Goal: Communication & Community: Answer question/provide support

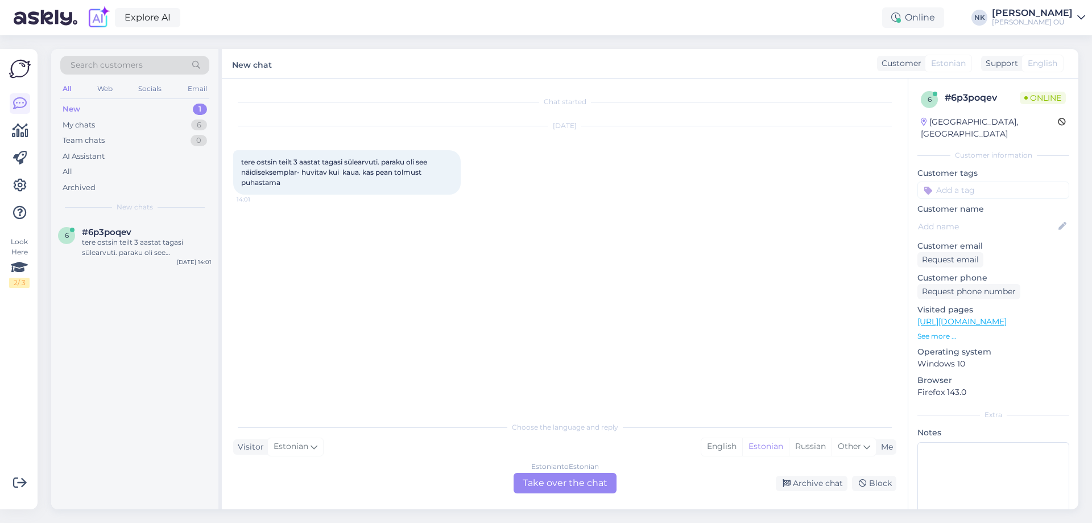
click at [539, 477] on div "Estonian to Estonian Take over the chat" at bounding box center [564, 483] width 103 height 20
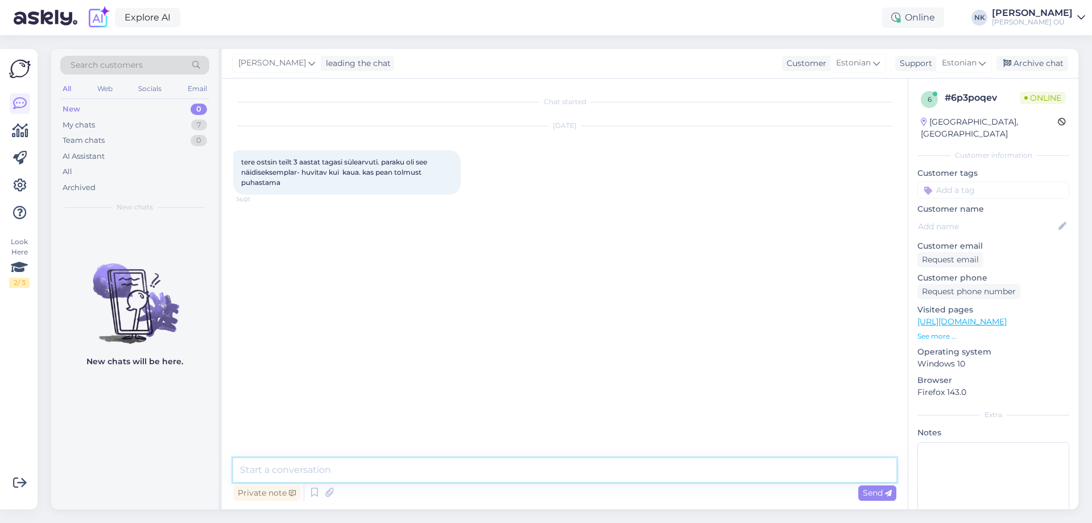
click at [475, 468] on textarea at bounding box center [564, 470] width 663 height 24
click at [335, 462] on textarea "Tere!" at bounding box center [564, 470] width 663 height 24
click at [471, 474] on textarea "Tere! Üldiselt soovitatakse teha tolmupuhastust" at bounding box center [564, 470] width 663 height 24
click at [611, 471] on textarea "Tere! Üldiselt soovitatakse teha tolmupuhastust kord aastas, kui sülearvuti on" at bounding box center [564, 470] width 663 height 24
click at [757, 468] on textarea "Tere! Üldiselt soovitatakse teha tolmupuhastust kord aastas, kui sülearvuti on …" at bounding box center [564, 470] width 663 height 24
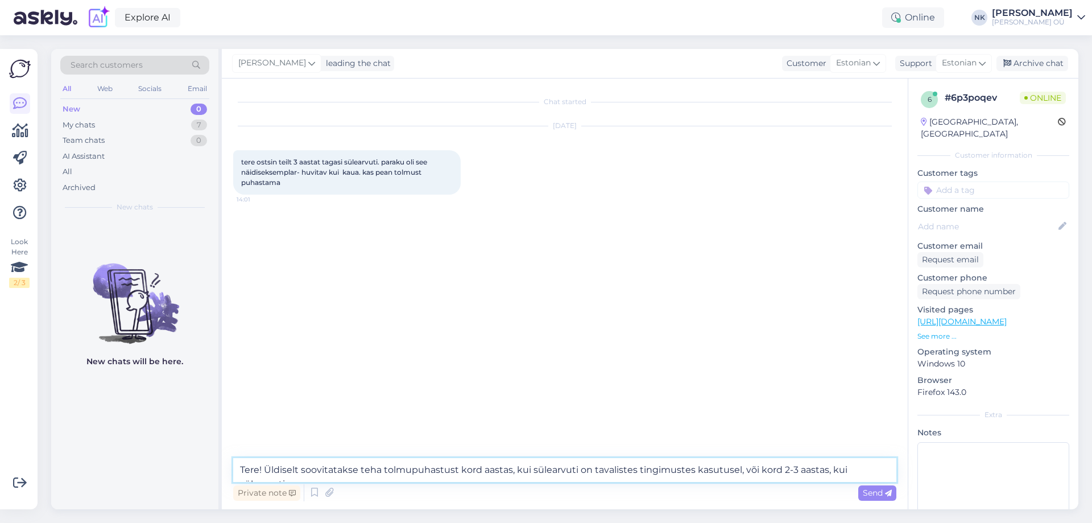
click at [773, 468] on textarea "Tere! Üldiselt soovitatakse teha tolmupuhastust kord aastas, kui sülearvuti on …" at bounding box center [564, 470] width 663 height 24
click at [756, 468] on textarea "Tere! Üldiselt soovitatakse teha tolmupuhastust kord aastas, kui sülearvuti on …" at bounding box center [564, 470] width 663 height 24
click at [787, 470] on textarea "Tere! Üldiselt soovitatakse teha tolmupuhastust kord aastas, kui sülearvuti on …" at bounding box center [564, 470] width 663 height 24
drag, startPoint x: 737, startPoint y: 470, endPoint x: 897, endPoint y: 470, distance: 159.8
click at [897, 470] on div "Chat started [DATE] tere ostsin teilt 3 aastat tagasi sülearvuti. paraku oli se…" at bounding box center [565, 293] width 686 height 430
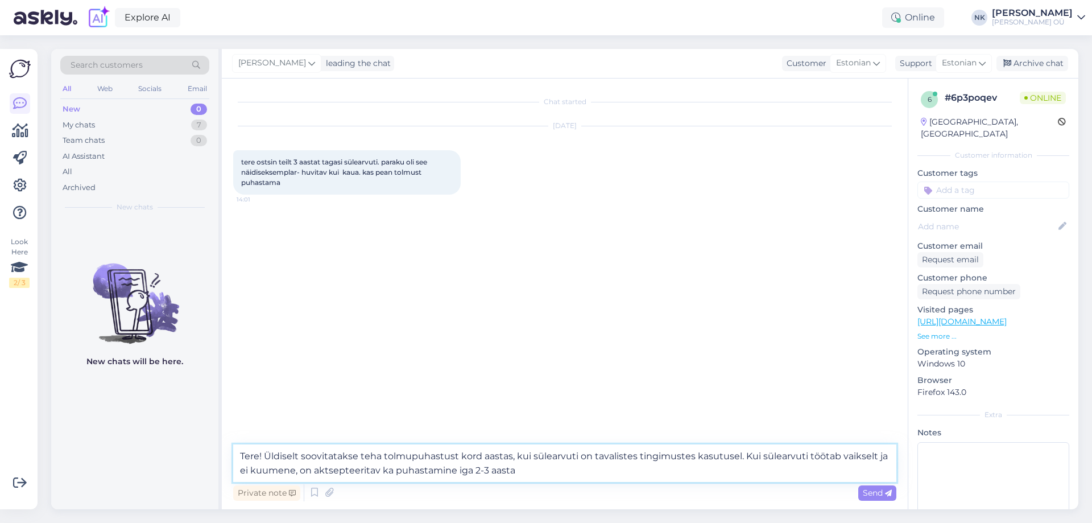
type textarea "Tere! Üldiselt soovitatakse teha tolmupuhastust kord aastas, kui sülearvuti on …"
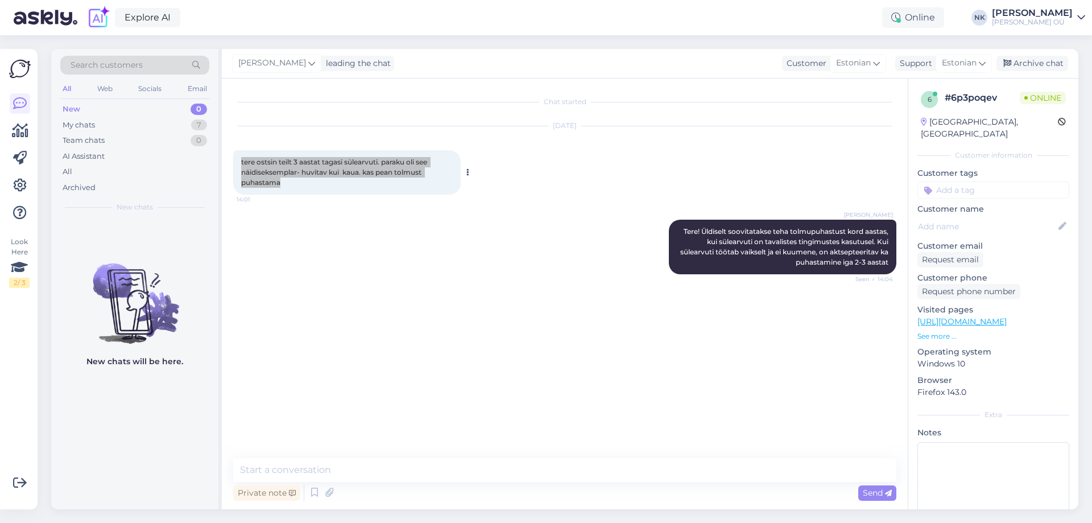
drag, startPoint x: 239, startPoint y: 159, endPoint x: 337, endPoint y: 178, distance: 99.6
click at [337, 178] on div "tere ostsin teilt 3 aastat tagasi sülearvuti. paraku oli see näidiseksemplar- h…" at bounding box center [346, 172] width 227 height 44
click at [716, 248] on span "Tere! Üldiselt soovitatakse teha tolmupuhastust kord aastas, kui sülearvuti on …" at bounding box center [785, 246] width 210 height 39
drag, startPoint x: 296, startPoint y: 186, endPoint x: 241, endPoint y: 164, distance: 60.0
click at [241, 164] on div "tere ostsin teilt 3 aastat tagasi sülearvuti. paraku oli see näidiseksemplar- h…" at bounding box center [346, 172] width 227 height 44
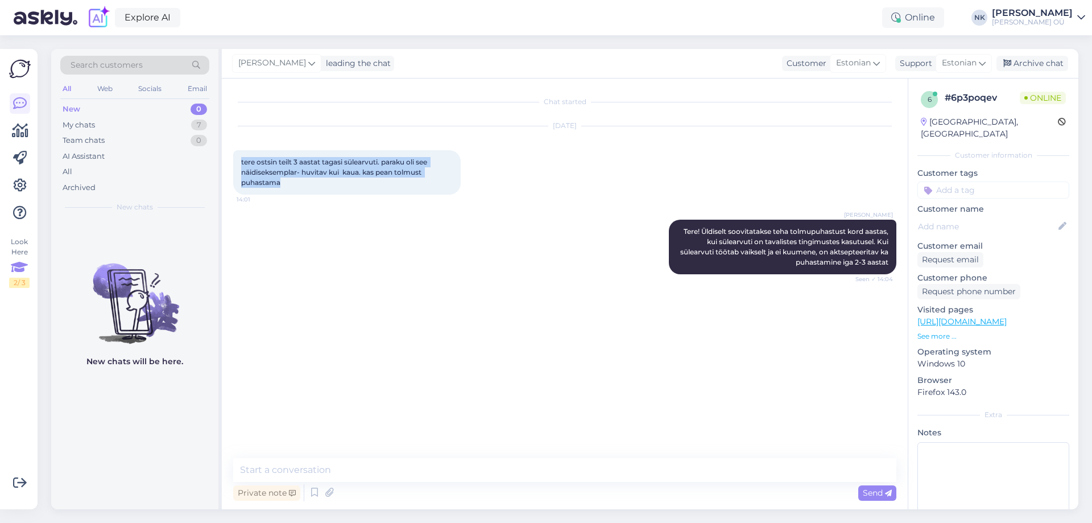
copy span "tere ostsin teilt 3 aastat tagasi sülearvuti. paraku oli see näidiseksemplar- h…"
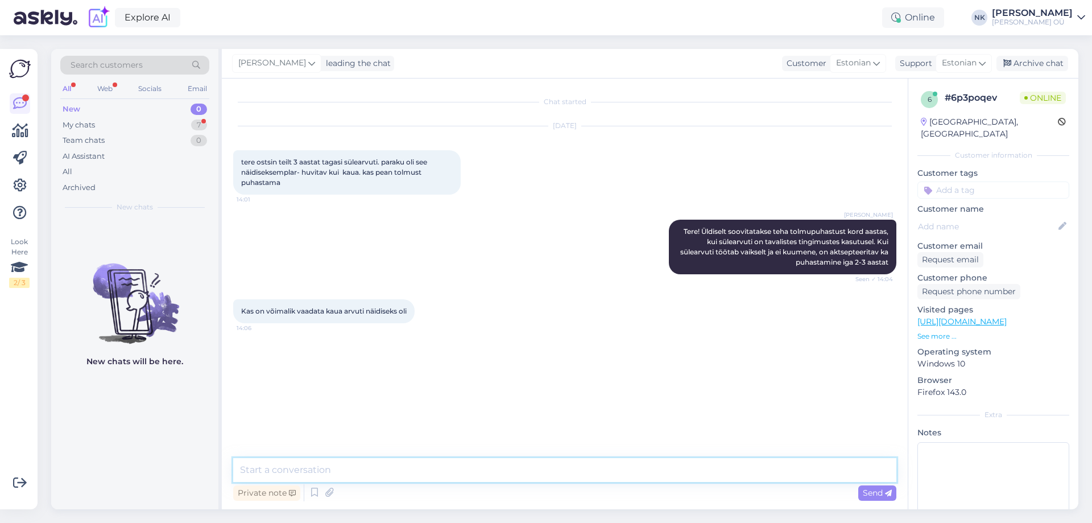
click at [370, 469] on textarea at bounding box center [564, 470] width 663 height 24
type textarea "П"
type textarea "Palun öelge mis on arve või tellimuse number, saaksin vaadata"
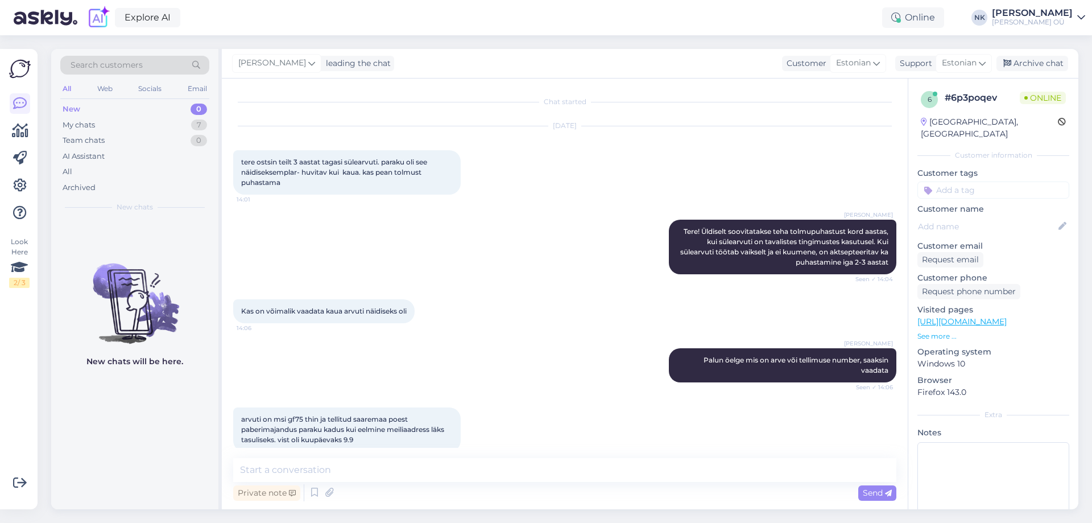
scroll to position [16, 0]
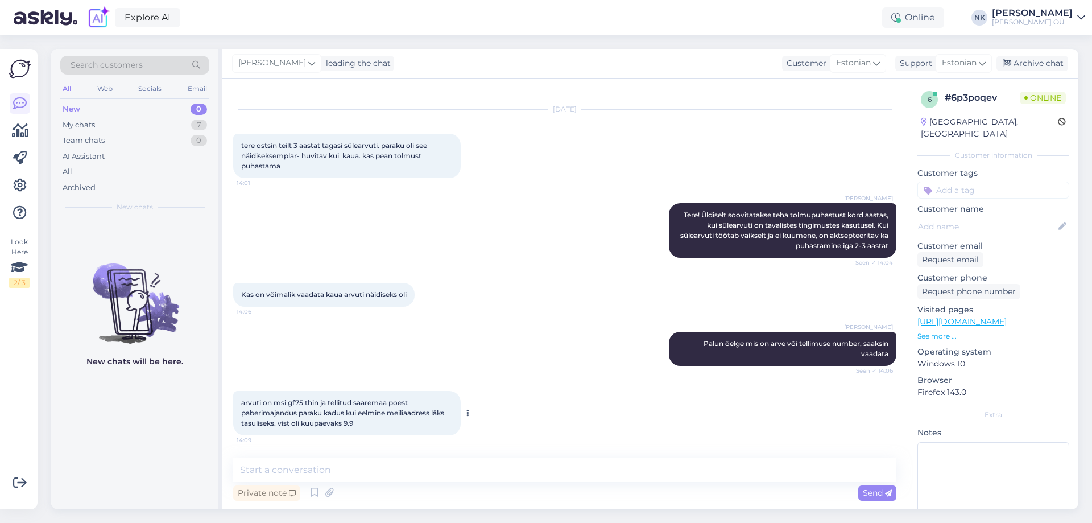
click at [297, 404] on span "arvuti on msi gf75 thin ja tellitud saaremaa poest paberimajandus paraku kadus …" at bounding box center [343, 412] width 205 height 29
copy span "gf75"
click at [337, 472] on textarea at bounding box center [564, 470] width 663 height 24
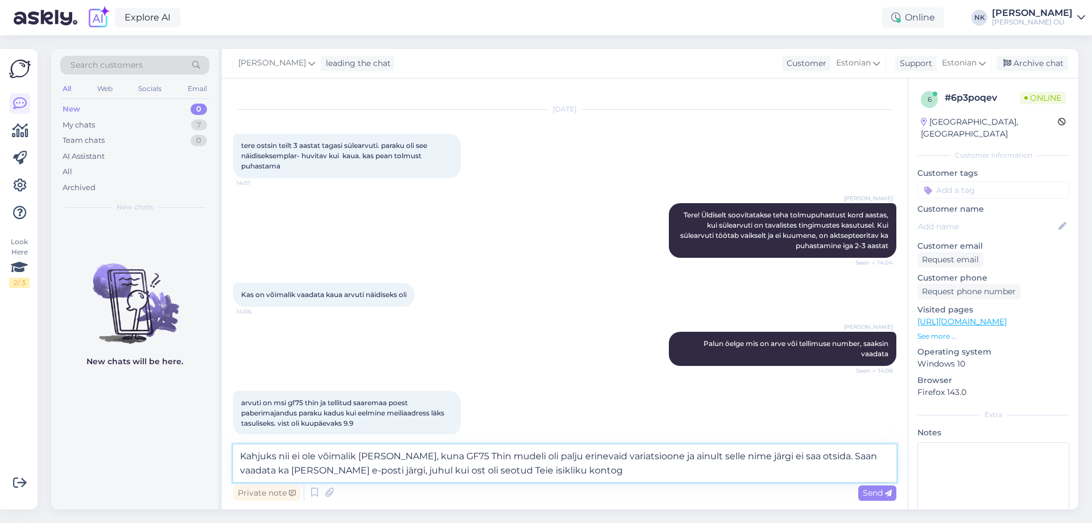
type textarea "Kahjuks nii ei ole võimalik [PERSON_NAME], kuna GF75 Thin mudeli oli palju erin…"
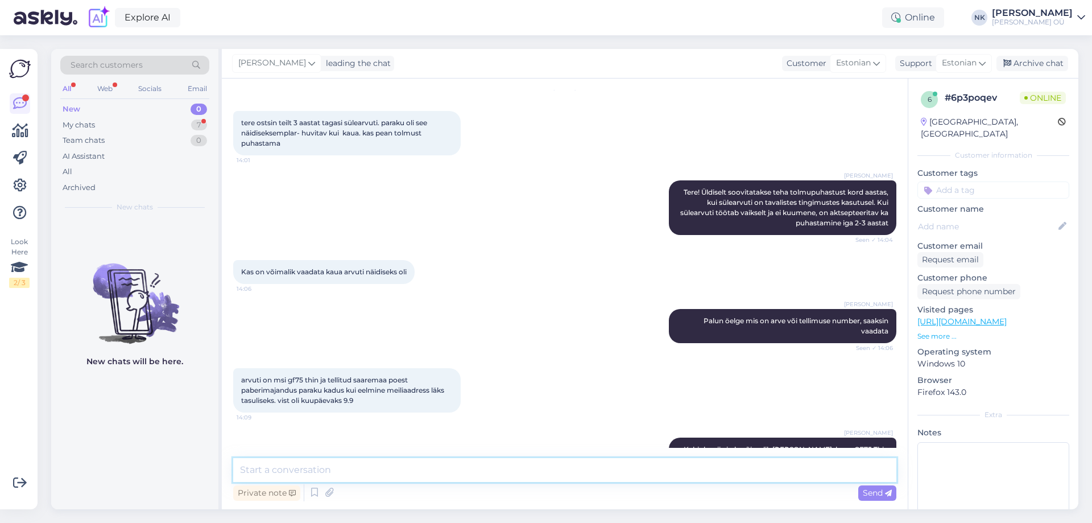
scroll to position [155, 0]
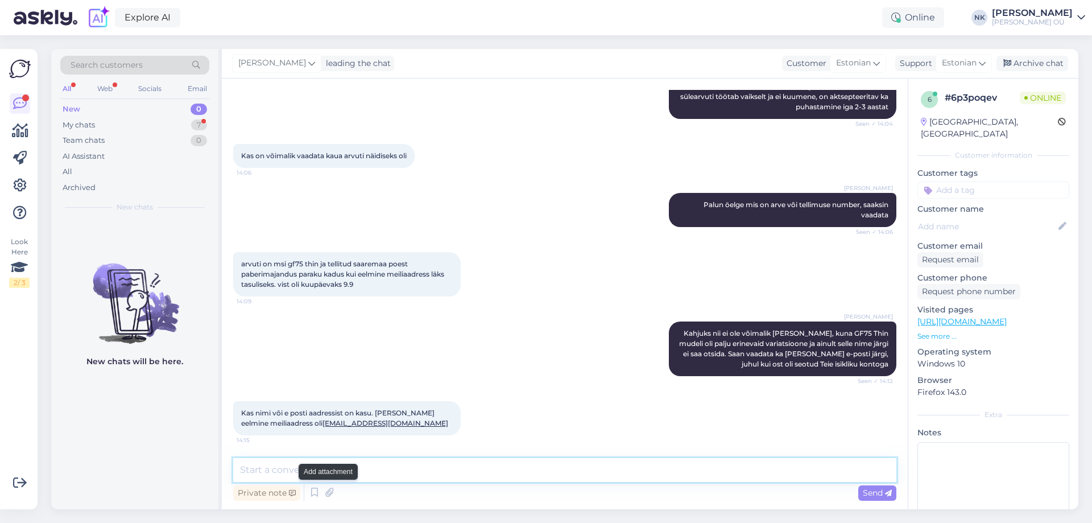
click at [338, 468] on textarea at bounding box center [564, 470] width 663 height 24
type textarea "S"
click at [386, 471] on textarea "Leidsin, see sülearvuti" at bounding box center [564, 470] width 663 height 24
drag, startPoint x: 390, startPoint y: 473, endPoint x: 277, endPoint y: 474, distance: 112.0
click at [277, 474] on textarea "Leidsin, see sülearvuti" at bounding box center [564, 470] width 663 height 24
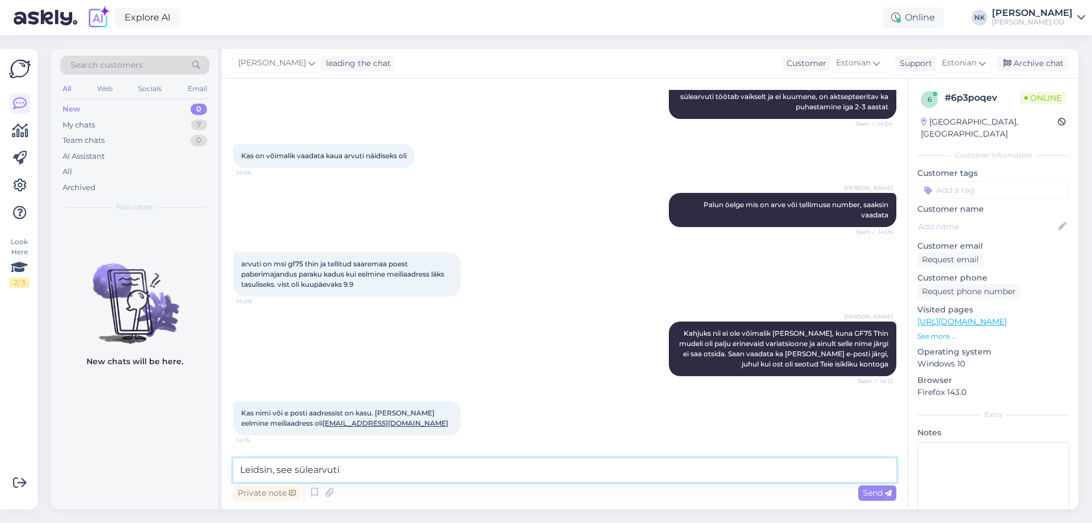
paste textarea "Vastavalt andmetele oli see mudel tõepoolest ligikaudu üheksa kuud müügisaalis."
click at [279, 466] on textarea "Leidsin, Vastavalt andmetele oli see mudel tõepoolest ligikaudu üheksa kuud müü…" at bounding box center [564, 470] width 663 height 24
click at [313, 466] on textarea "Leidsin, vastavalt andmetele oli see mudel tõepoolest ligikaudu üheksa kuud müü…" at bounding box center [564, 470] width 663 height 24
click at [319, 471] on textarea "Leidsin, vastavalt andmetele oli see mudel tõepoolest ligikaudu üheksa kuud müü…" at bounding box center [564, 470] width 663 height 24
click at [586, 470] on textarea "Leidsin, vastavalt süsteemi andmetele oli see mudel tõepoolest ligikaudu üheksa…" at bounding box center [564, 470] width 663 height 24
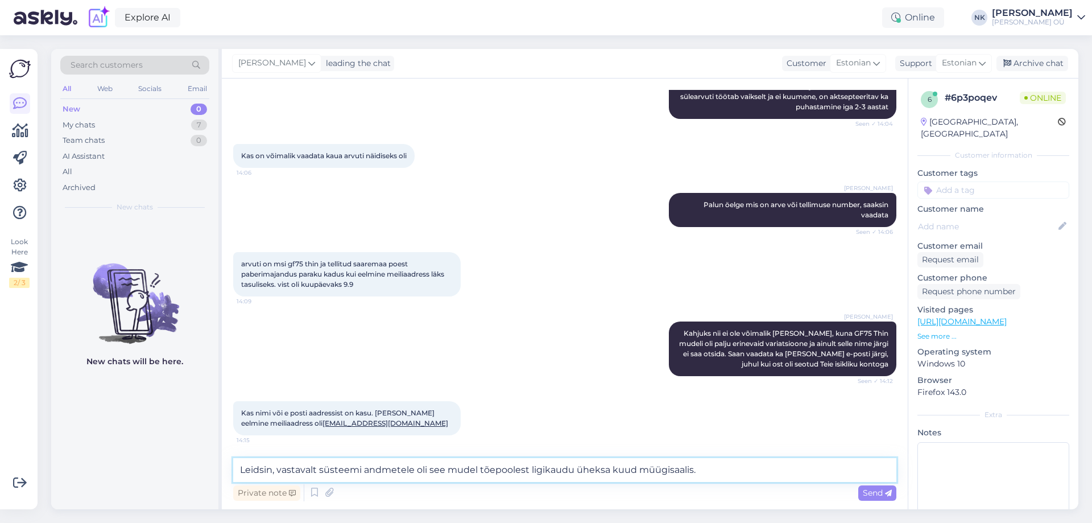
click at [586, 470] on textarea "Leidsin, vastavalt süsteemi andmetele oli see mudel tõepoolest ligikaudu üheksa…" at bounding box center [564, 470] width 663 height 24
type textarea "Leidsin, vastavalt süsteemi andmetele oli see mudel tõepoolest ligikaudu seitse…"
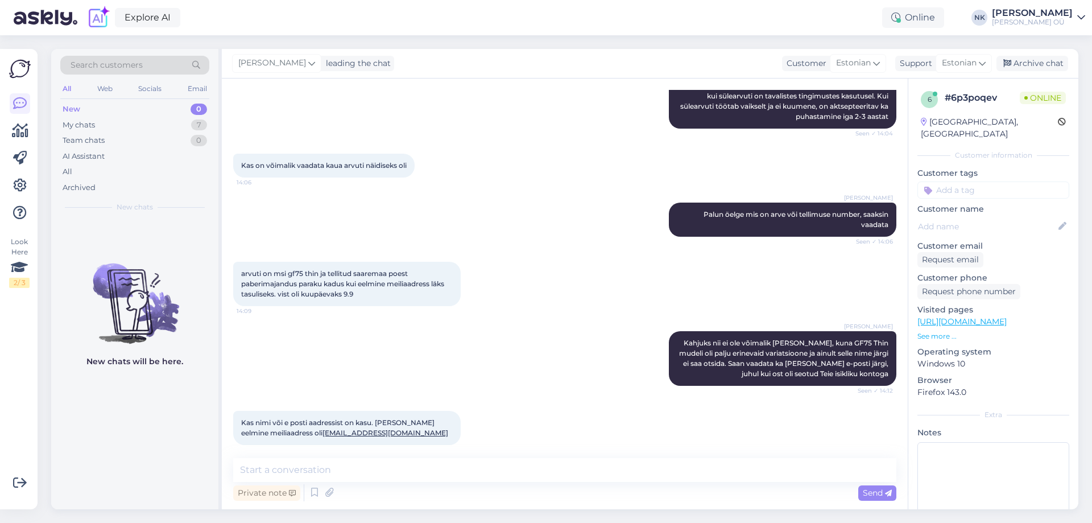
scroll to position [263, 0]
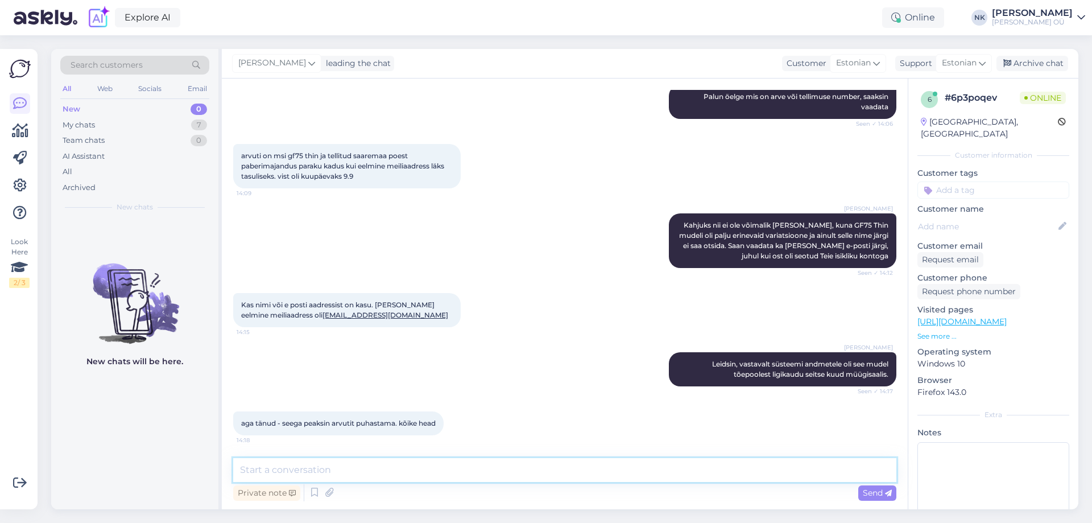
click at [357, 459] on textarea at bounding box center [564, 470] width 663 height 24
type textarea "[PERSON_NAME]"
type textarea "Kõike head"
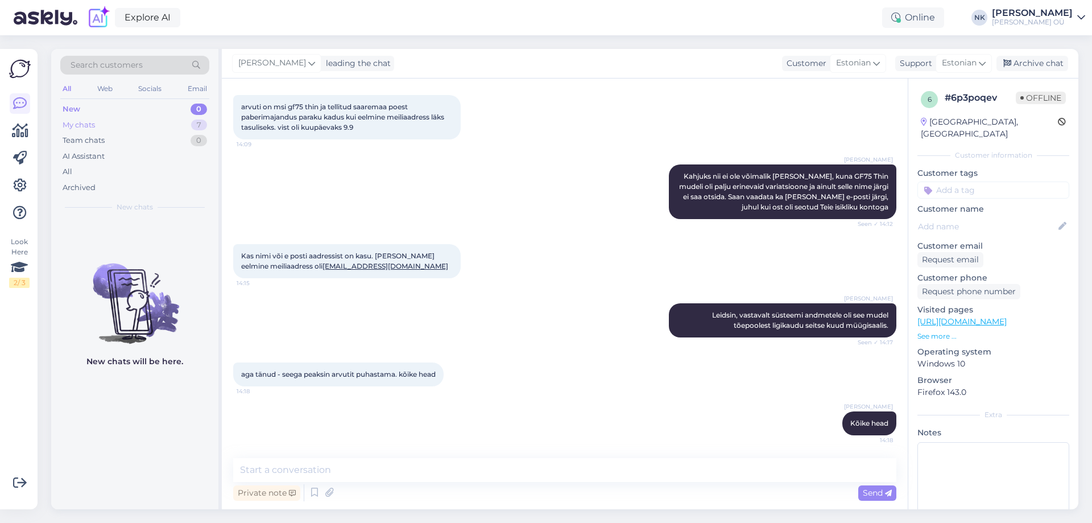
click at [158, 119] on div "My chats 7" at bounding box center [134, 125] width 149 height 16
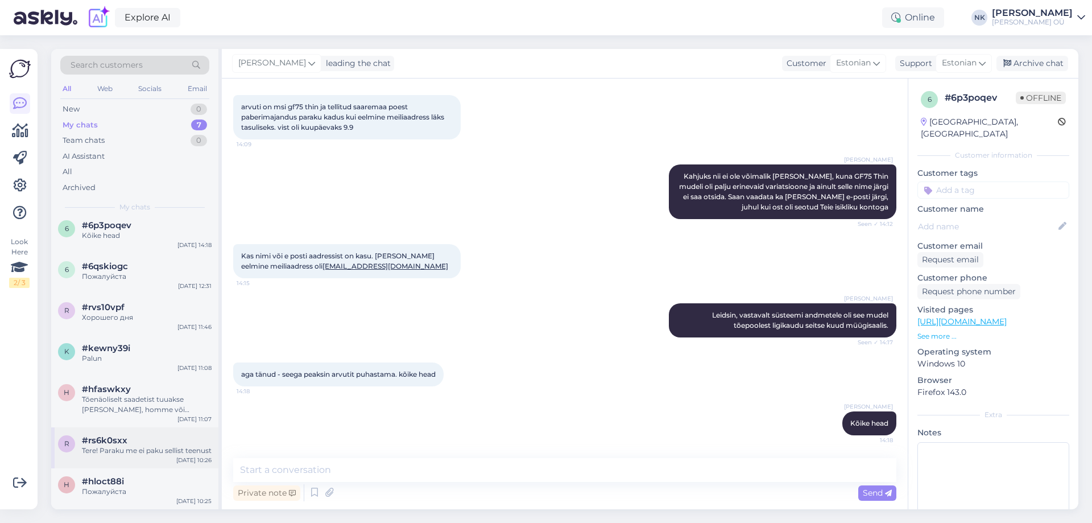
scroll to position [17, 0]
click at [137, 465] on div "r #rs6k0sxx Tere! Paraku me ei paku sellist teenust [DATE] 10:26" at bounding box center [134, 447] width 167 height 41
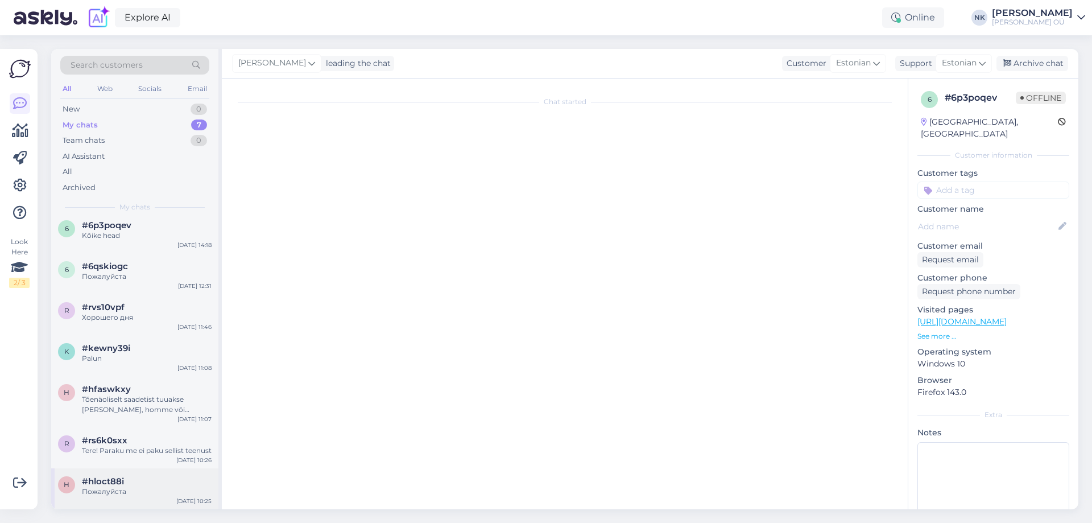
scroll to position [0, 0]
click at [126, 480] on div "#hloct88i" at bounding box center [147, 481] width 130 height 10
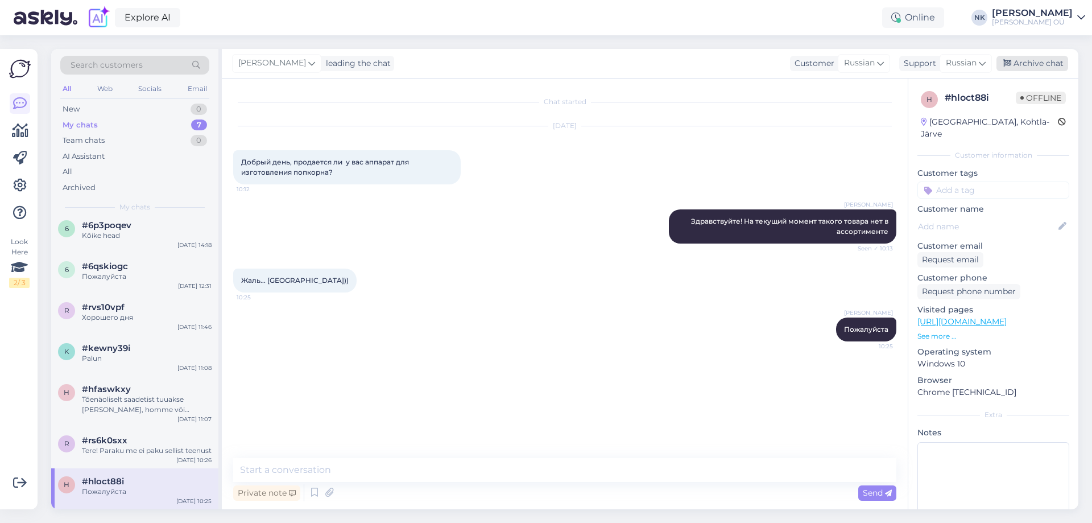
click at [1043, 57] on div "Archive chat" at bounding box center [1032, 63] width 72 height 15
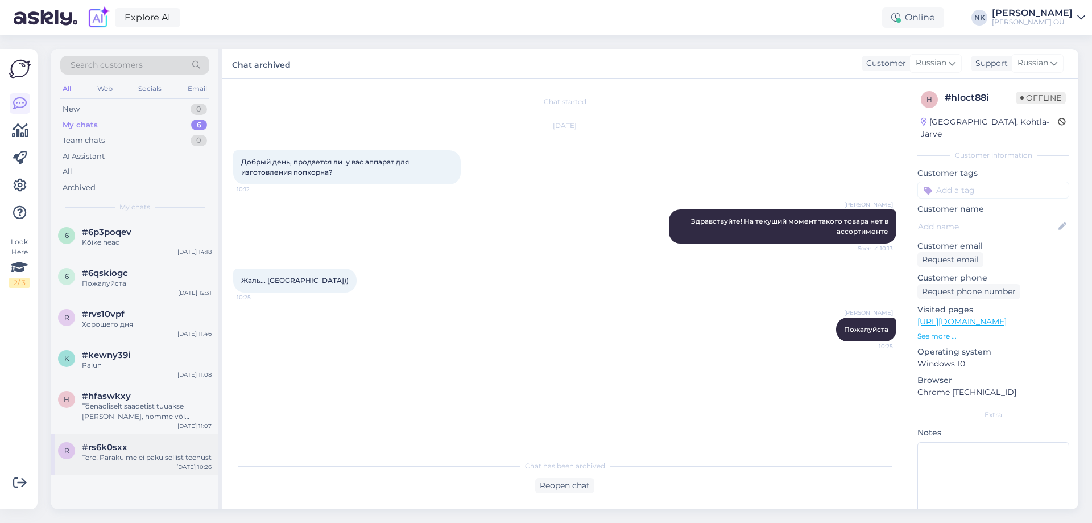
click at [103, 461] on div "Tere! Paraku me ei paku sellist teenust" at bounding box center [147, 457] width 130 height 10
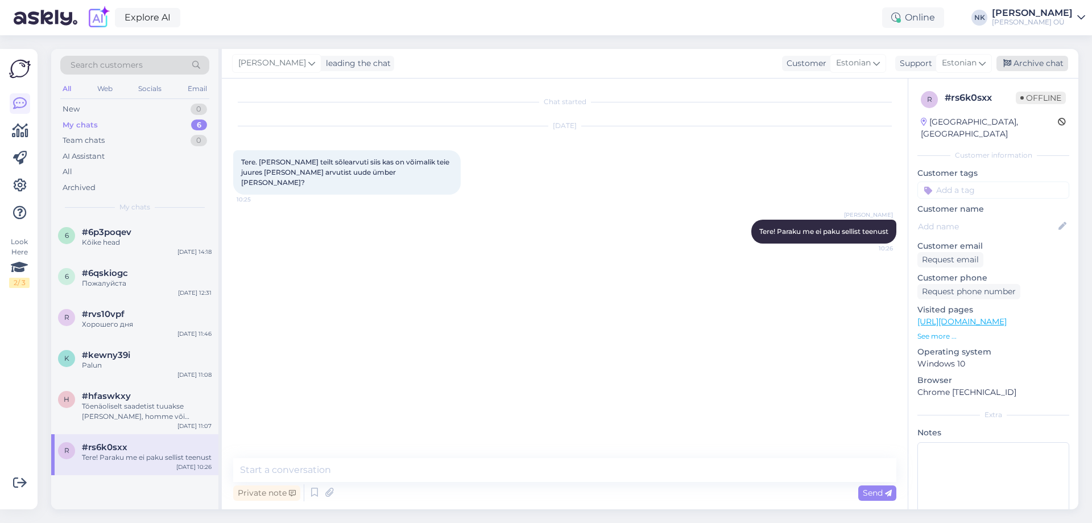
click at [1039, 60] on div "Archive chat" at bounding box center [1032, 63] width 72 height 15
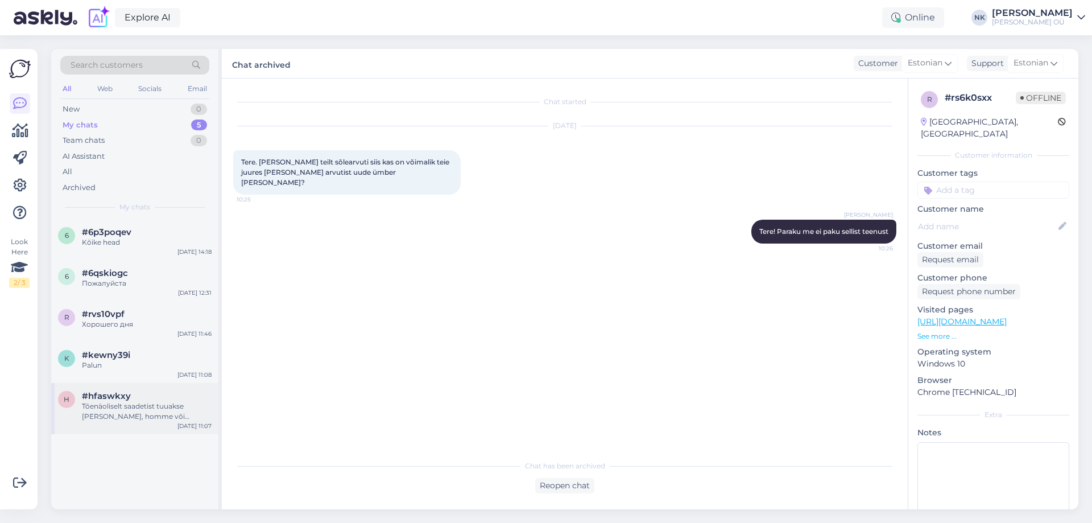
click at [156, 396] on div "#hfaswkxy" at bounding box center [147, 396] width 130 height 10
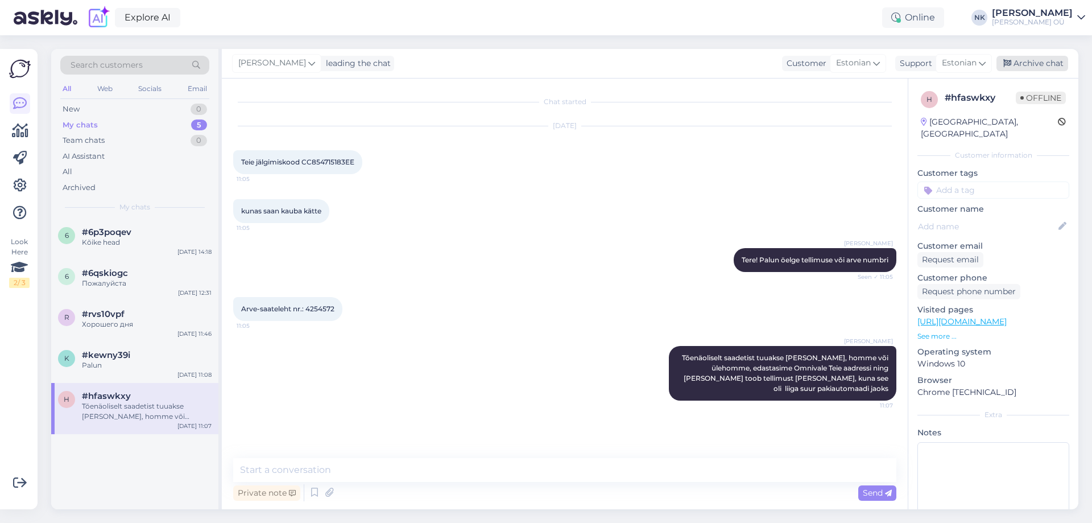
click at [1038, 58] on div "Archive chat" at bounding box center [1032, 63] width 72 height 15
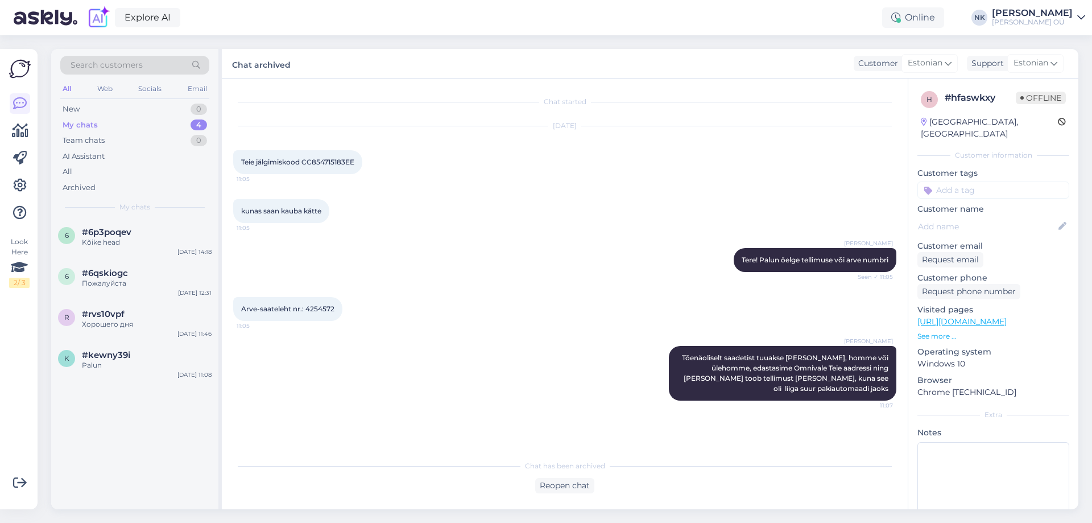
drag, startPoint x: 110, startPoint y: 360, endPoint x: 1002, endPoint y: 223, distance: 902.0
click at [111, 360] on div "Palun" at bounding box center [147, 365] width 130 height 10
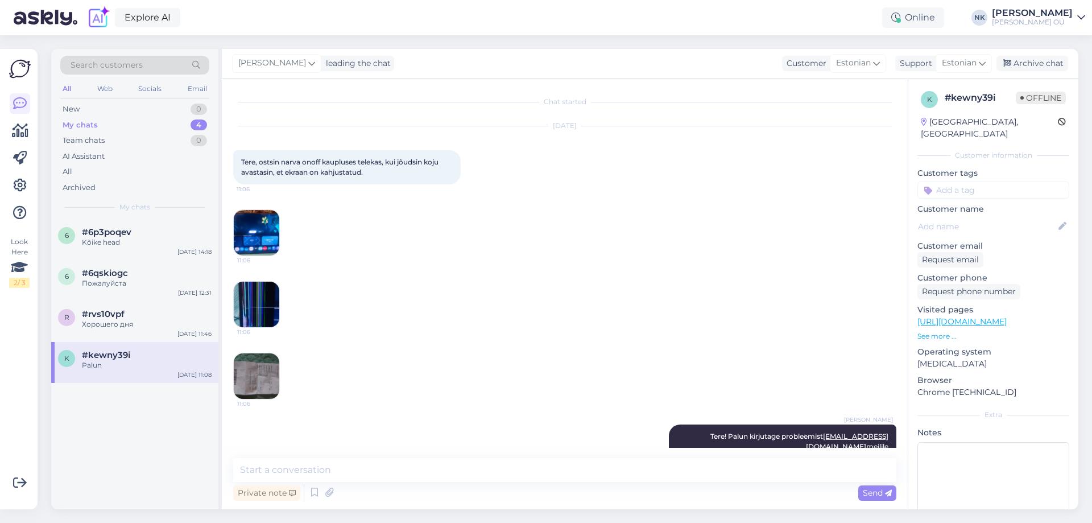
scroll to position [111, 0]
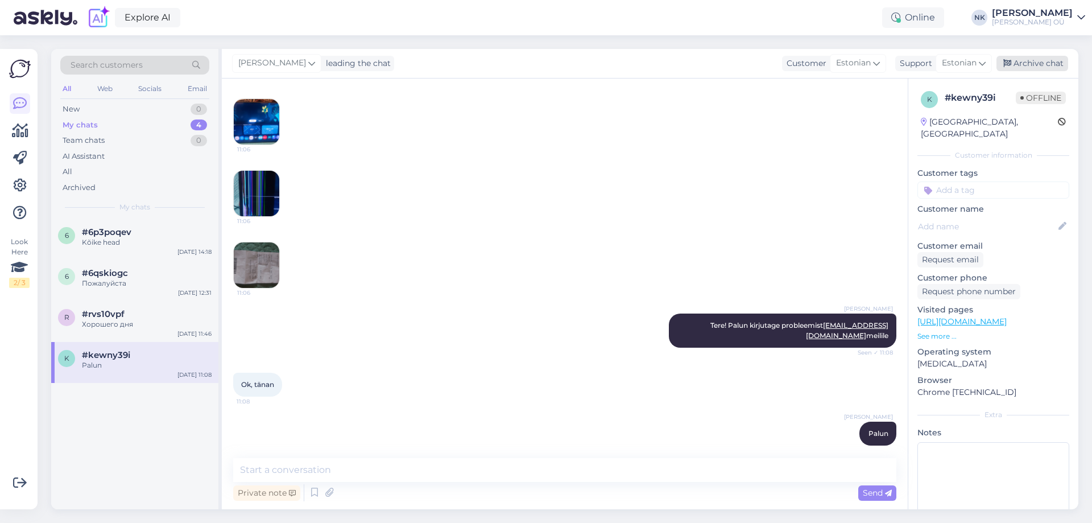
click at [1001, 71] on div "Archive chat" at bounding box center [1032, 63] width 72 height 15
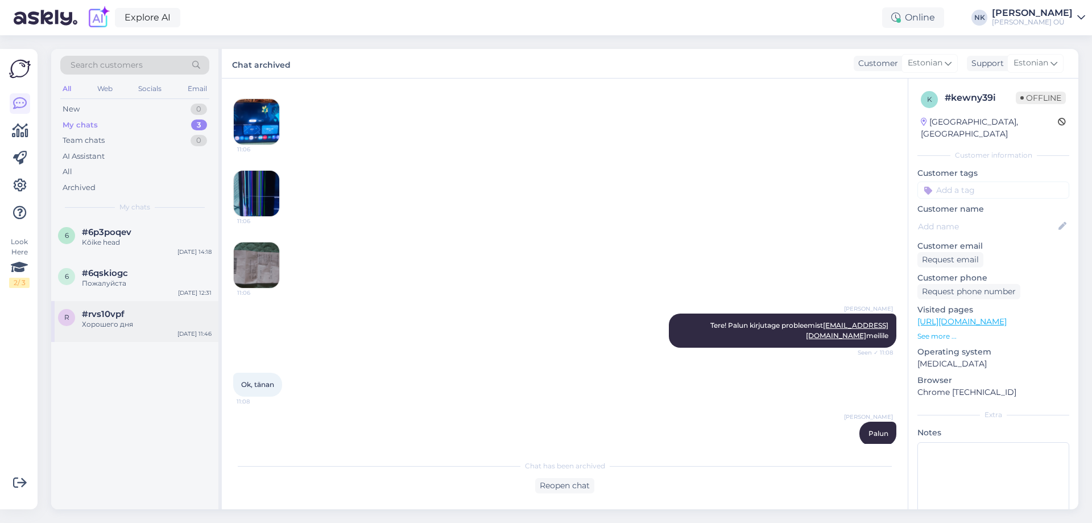
click at [136, 312] on div "#rvs10vpf" at bounding box center [147, 314] width 130 height 10
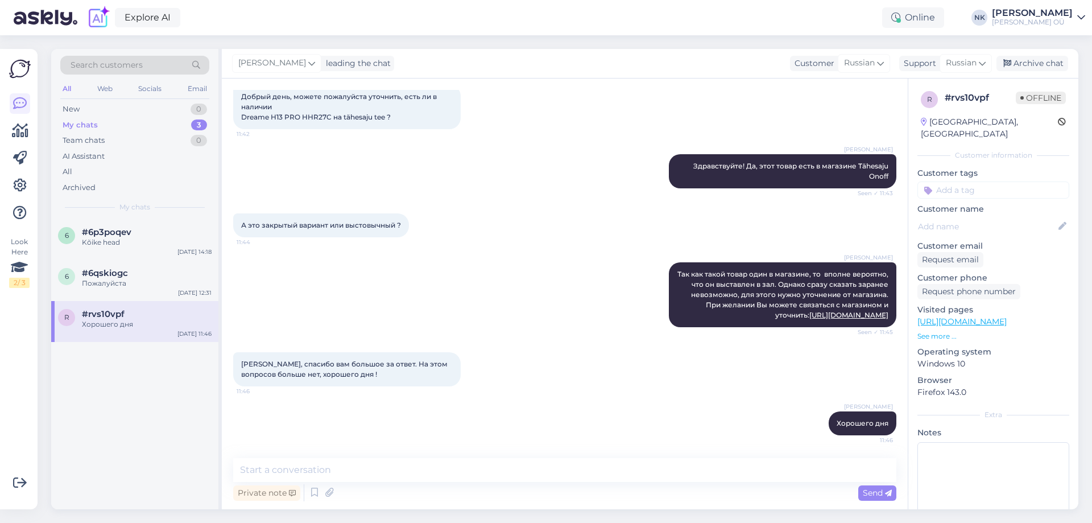
scroll to position [65, 0]
click at [1039, 57] on div "Archive chat" at bounding box center [1032, 63] width 72 height 15
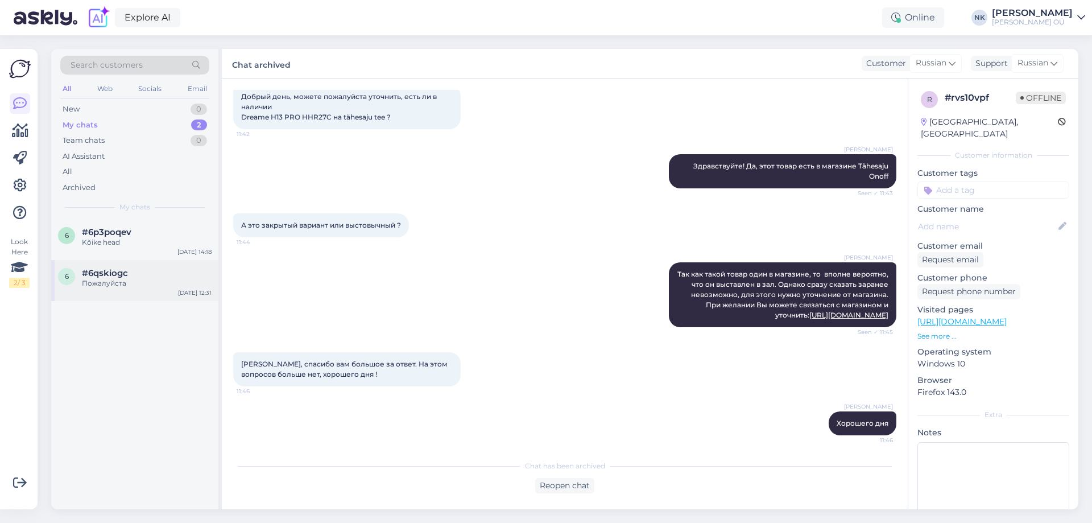
click at [171, 296] on div "6 #6qskiogc Пожалуйста [DATE] 12:31" at bounding box center [134, 280] width 167 height 41
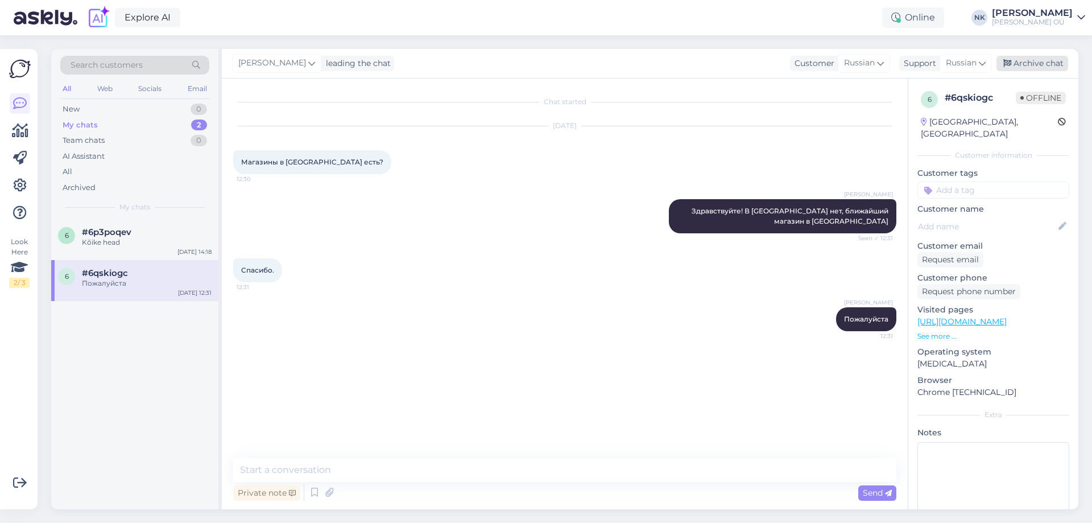
click at [1041, 63] on div "Archive chat" at bounding box center [1032, 63] width 72 height 15
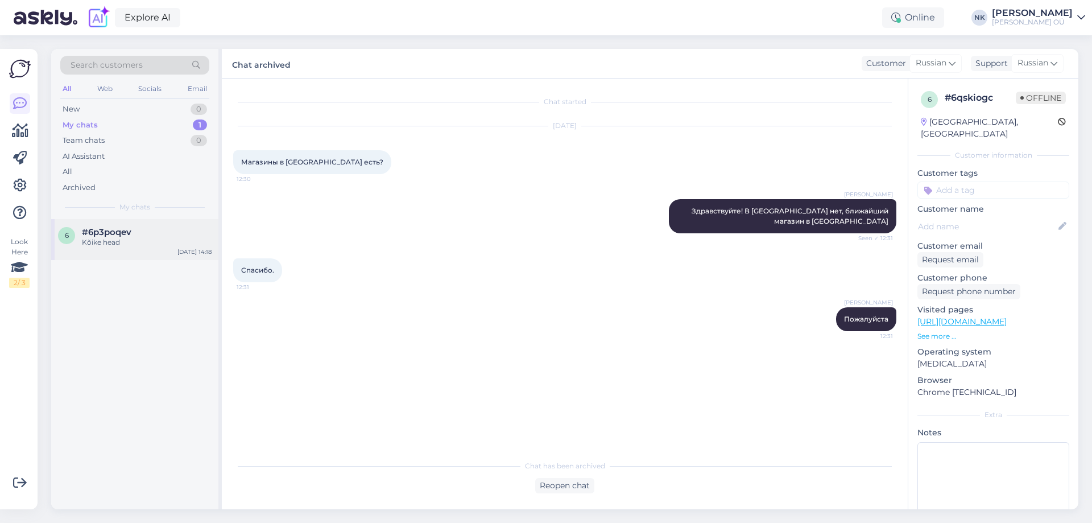
click at [198, 250] on div "[DATE] 14:18" at bounding box center [194, 251] width 34 height 9
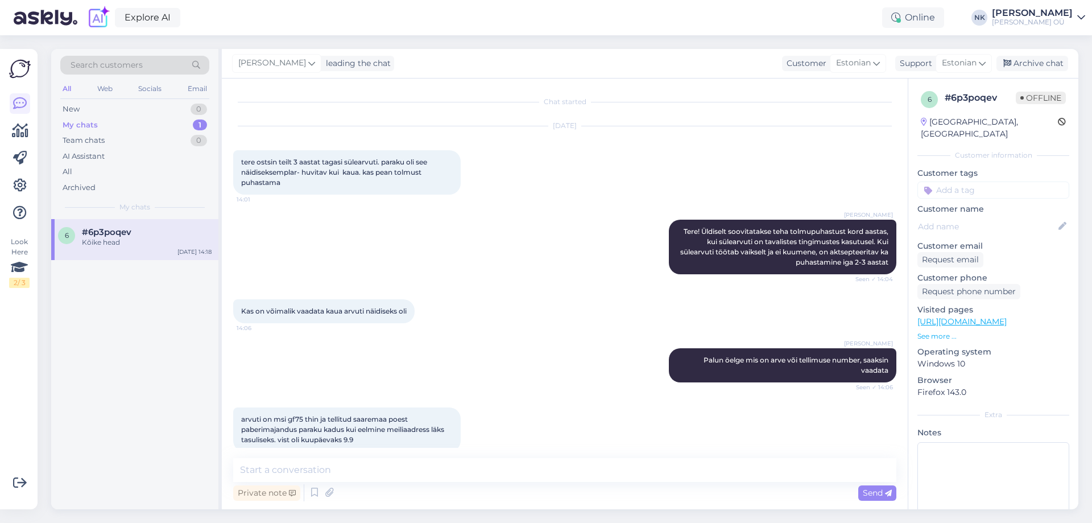
scroll to position [312, 0]
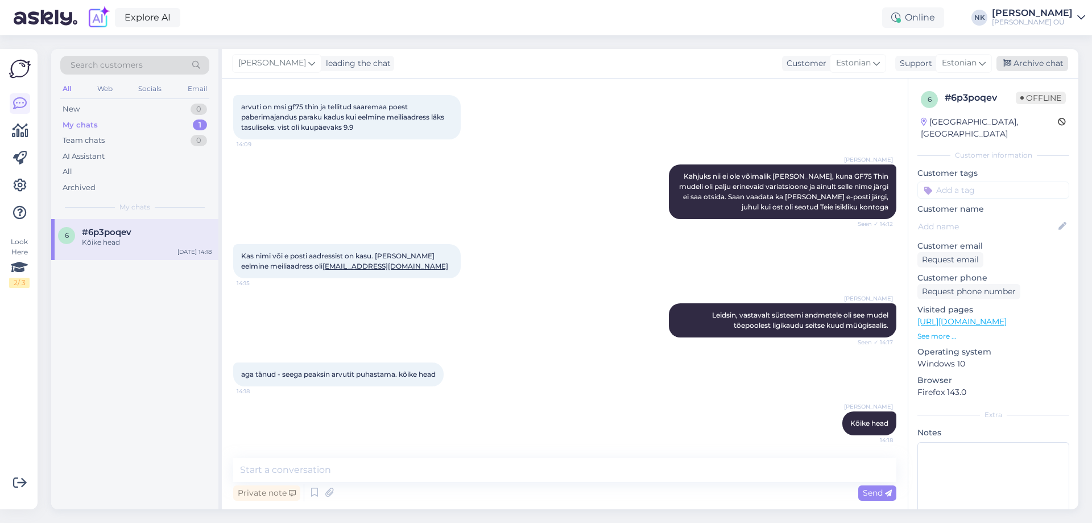
click at [1053, 57] on div "Archive chat" at bounding box center [1032, 63] width 72 height 15
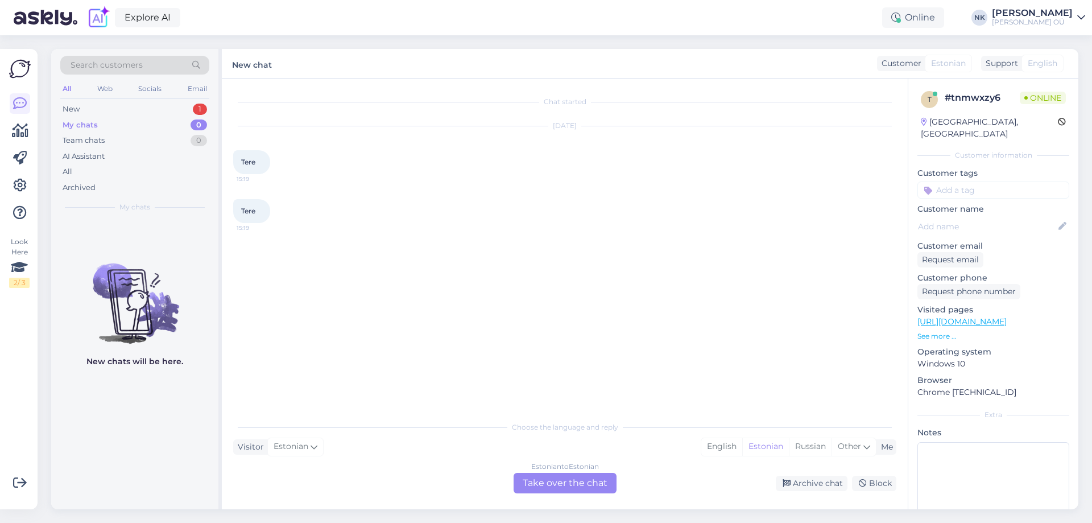
scroll to position [0, 0]
click at [586, 484] on div "Estonian to Estonian Take over the chat" at bounding box center [564, 483] width 103 height 20
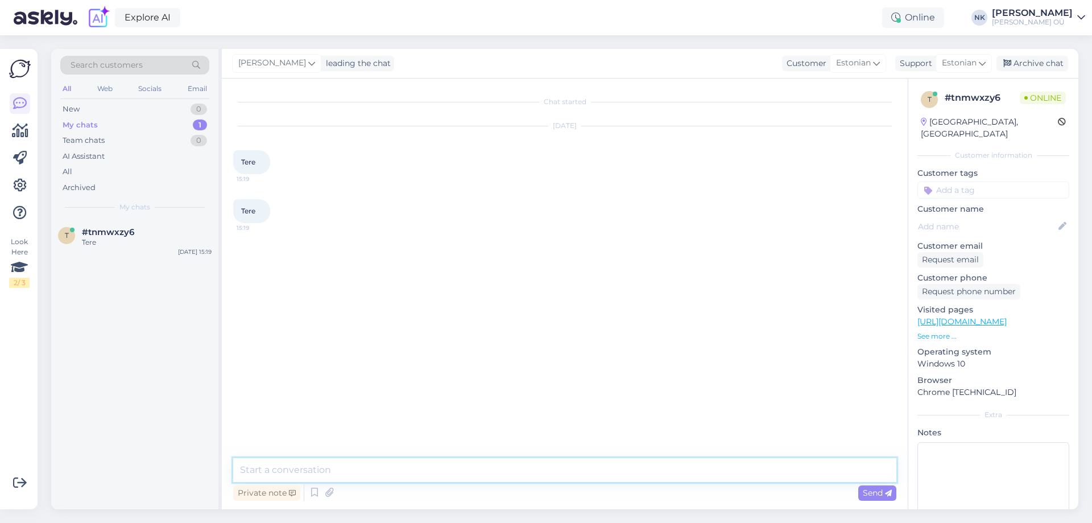
click at [533, 472] on textarea at bounding box center [564, 470] width 663 height 24
type textarea "Tere! Kuidas saan aidata?"
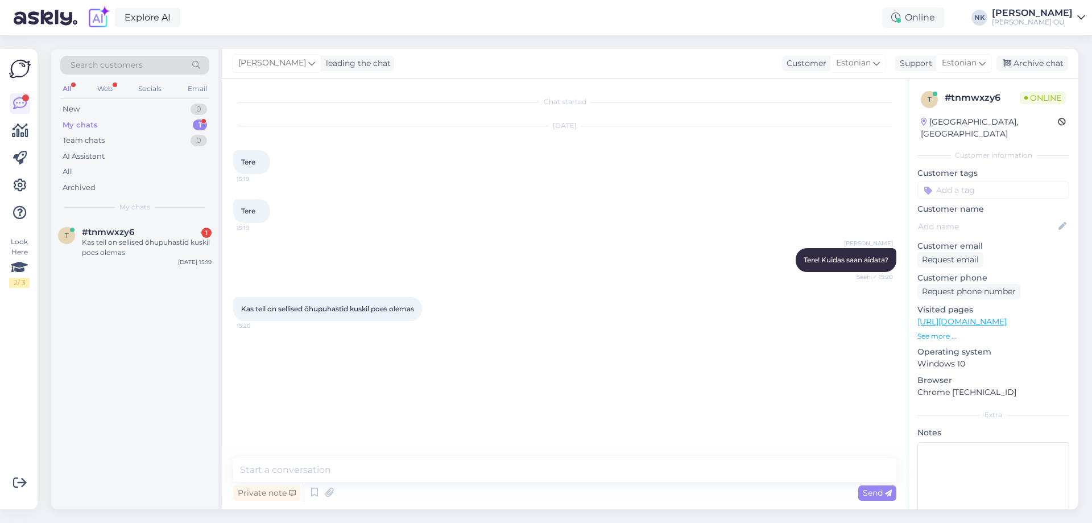
click at [1007, 316] on link "[URL][DOMAIN_NAME]" at bounding box center [961, 321] width 89 height 10
click at [335, 479] on textarea at bounding box center [564, 470] width 663 height 24
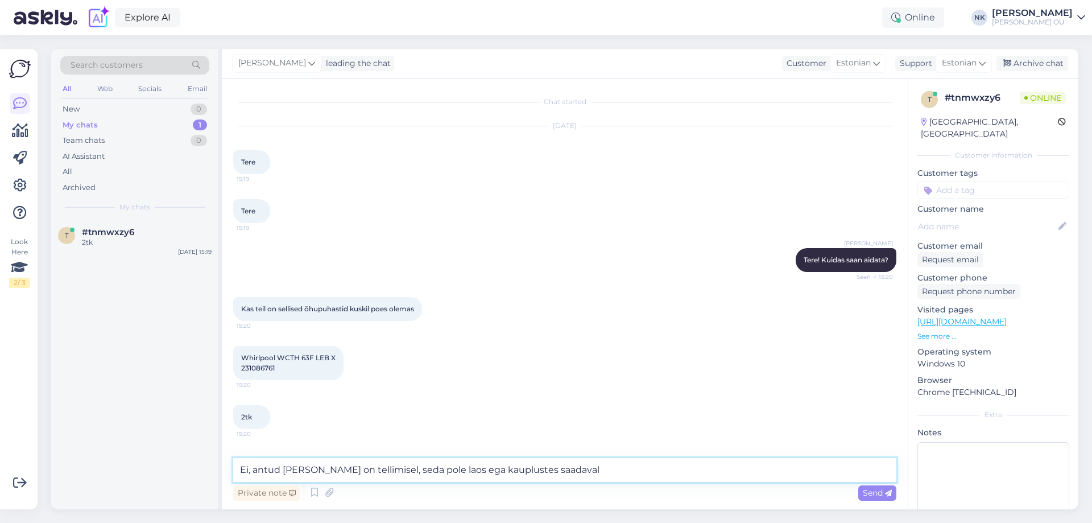
click at [410, 471] on textarea "Ei, antud [PERSON_NAME] on tellimisel, seda pole laos ega kauplustes saadaval" at bounding box center [564, 470] width 663 height 24
type textarea "Ei, antud [PERSON_NAME] on tellimisel, seda pole meie laos ega kauplustes saada…"
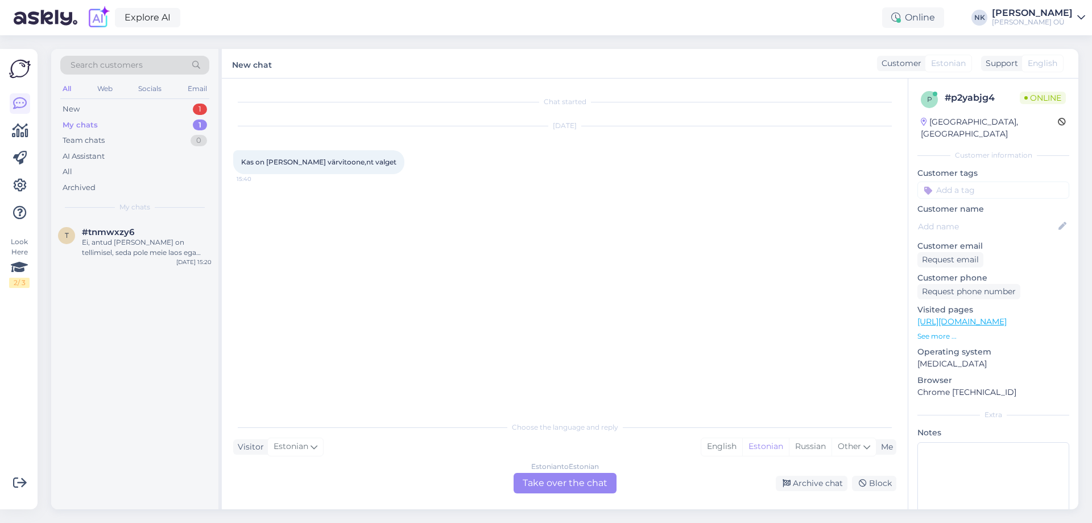
click at [1003, 318] on div "Visited pages [URL][DOMAIN_NAME] See more ..." at bounding box center [993, 323] width 152 height 38
click at [1007, 316] on link "[URL][DOMAIN_NAME]" at bounding box center [961, 321] width 89 height 10
click at [525, 473] on div "Estonian to Estonian Take over the chat" at bounding box center [564, 483] width 103 height 20
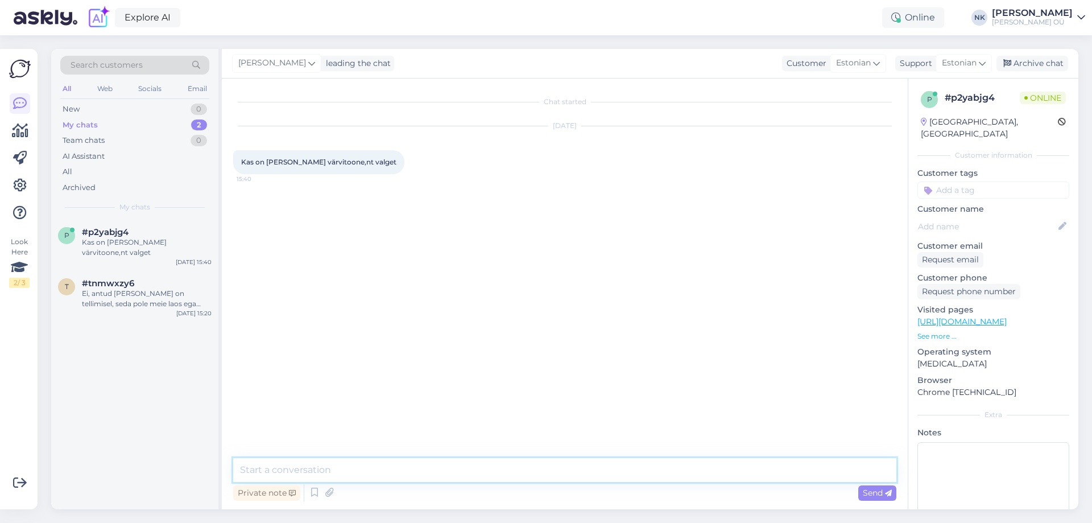
click at [528, 473] on textarea at bounding box center [564, 470] width 663 height 24
type textarea "Tere! Ei, seda on ainult musta värvi"
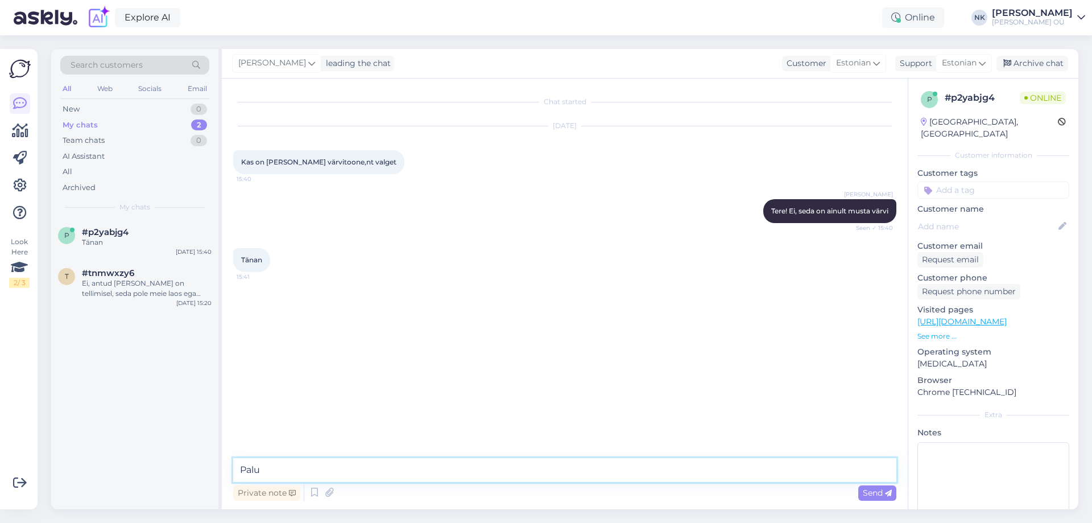
type textarea "Palun"
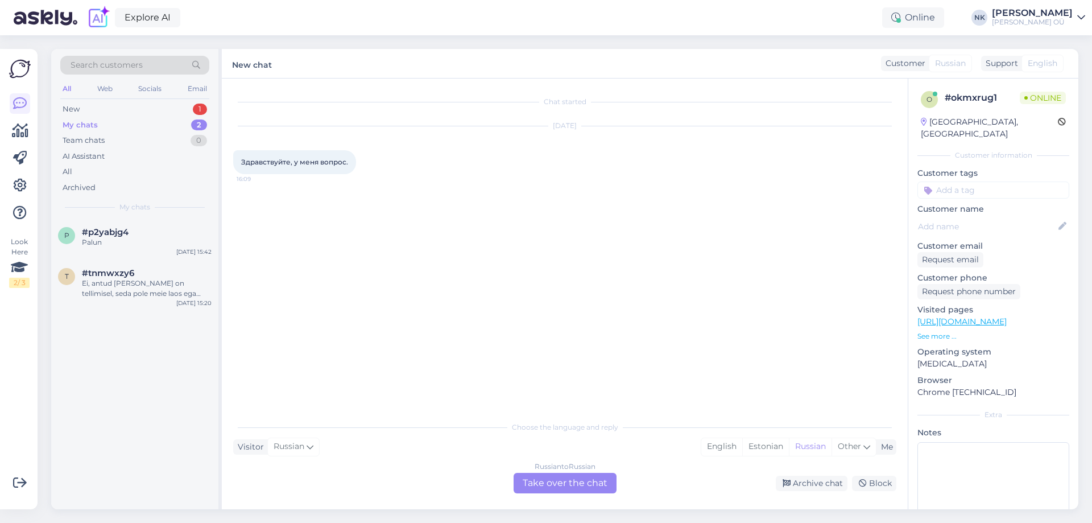
click at [568, 477] on div "Russian to Russian Take over the chat" at bounding box center [564, 483] width 103 height 20
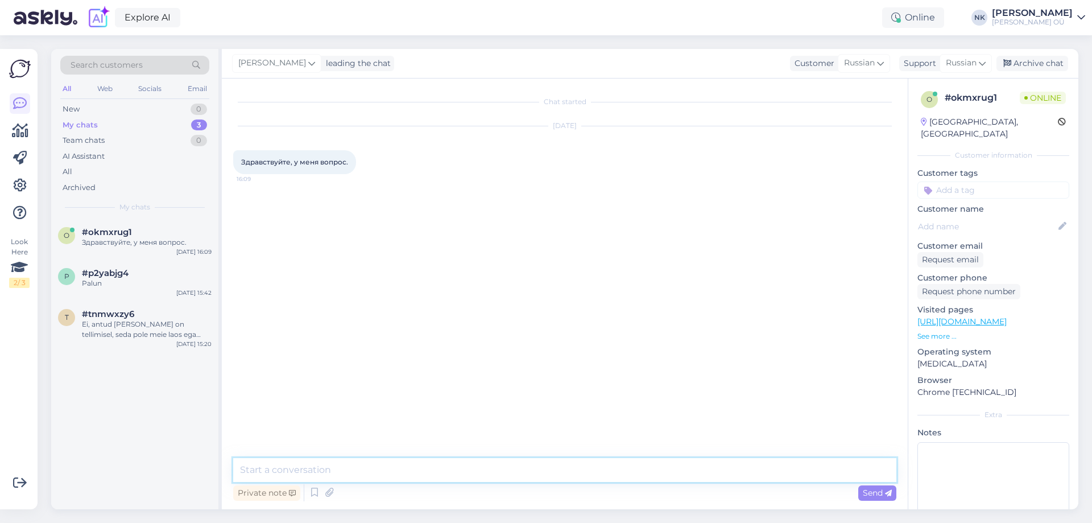
click at [517, 470] on textarea at bounding box center [564, 470] width 663 height 24
type textarea "Здравствуйте! Чем можем помочь?"
click at [1000, 316] on link "[URL][DOMAIN_NAME]" at bounding box center [961, 321] width 89 height 10
click at [948, 330] on div "o # okmxrug1 Online [GEOGRAPHIC_DATA], [GEOGRAPHIC_DATA] Customer information C…" at bounding box center [993, 319] width 170 height 483
click at [948, 331] on p "See more ..." at bounding box center [993, 336] width 152 height 10
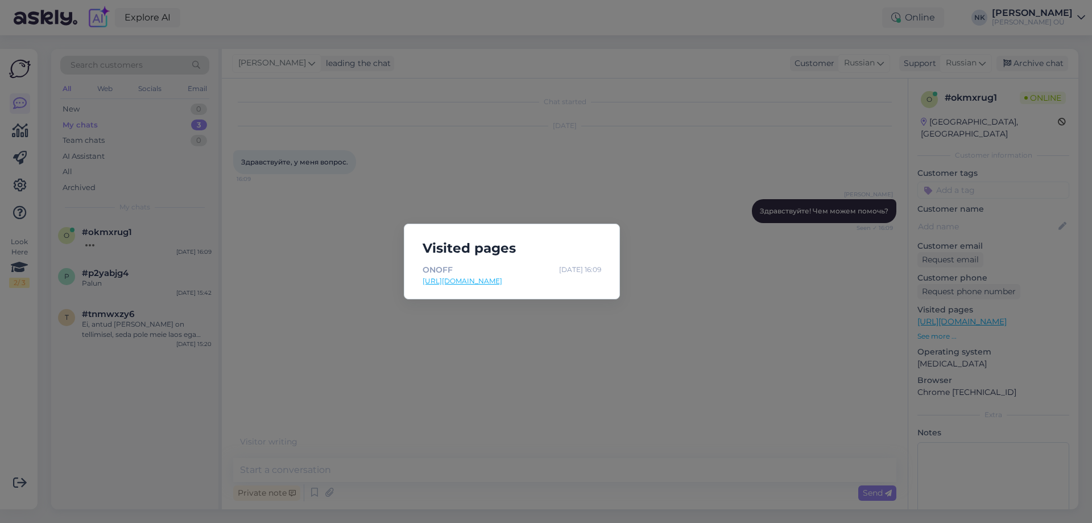
click at [656, 266] on div "Visited pages ONOFF [DATE] 16:09 [URL][DOMAIN_NAME]" at bounding box center [546, 261] width 1092 height 523
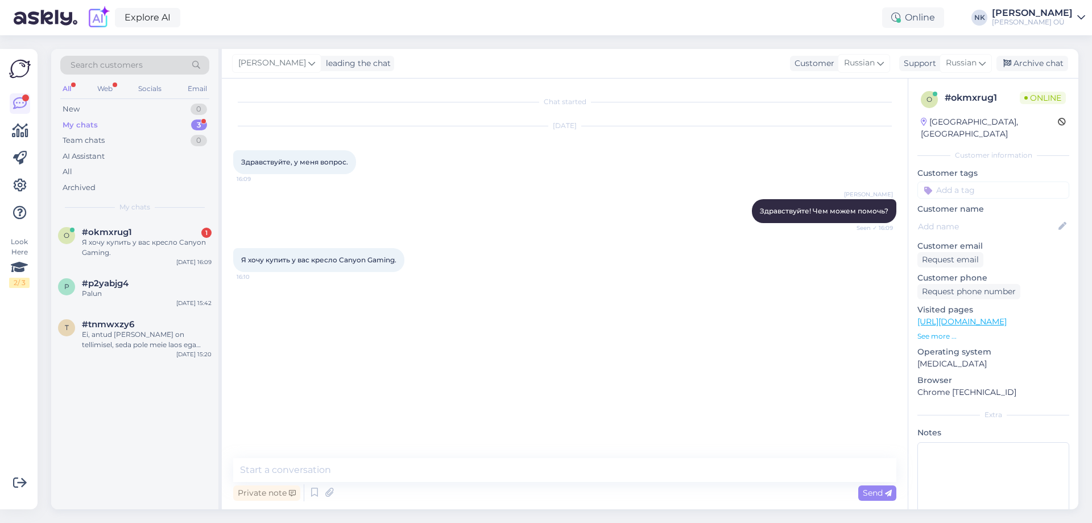
click at [1007, 316] on link "[URL][DOMAIN_NAME]" at bounding box center [961, 321] width 89 height 10
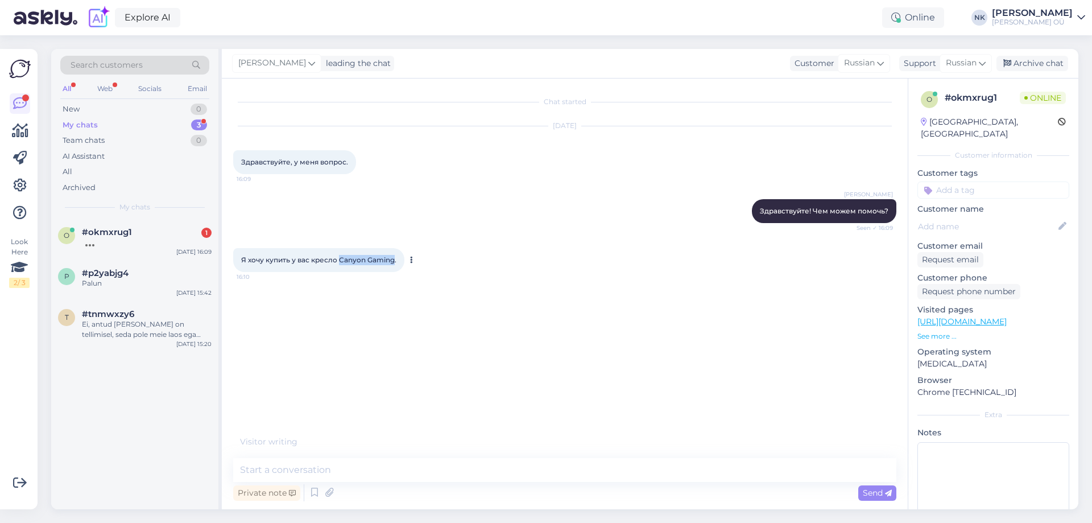
drag, startPoint x: 338, startPoint y: 261, endPoint x: 395, endPoint y: 258, distance: 57.0
click at [395, 258] on span "Я хочу купить у вас кресло Canyon Gaming." at bounding box center [318, 259] width 155 height 9
copy span "Canyon Gaming"
click at [90, 251] on div "o #okmxrug1 1 [DATE] 16:09" at bounding box center [134, 239] width 167 height 41
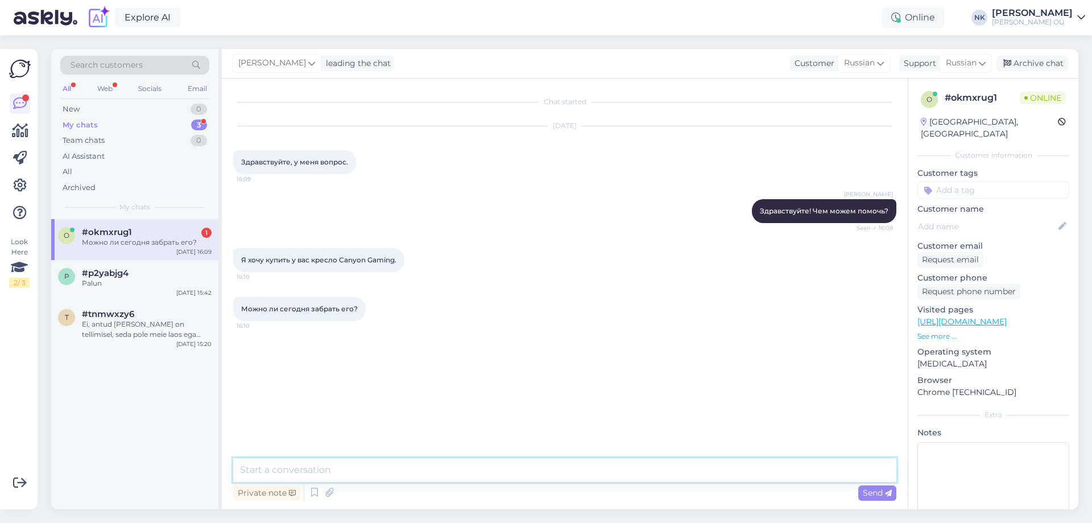
click at [433, 473] on textarea at bounding box center [564, 470] width 663 height 24
paste textarea "[URL][DOMAIN_NAME]"
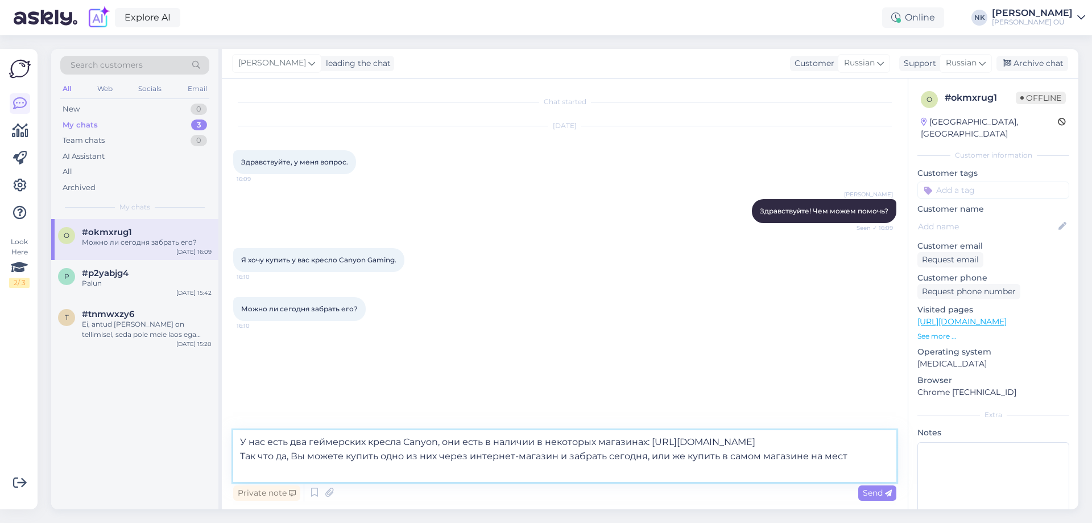
type textarea "У нас есть два геймерских кресла Canyon, они есть в наличии в некоторых магазин…"
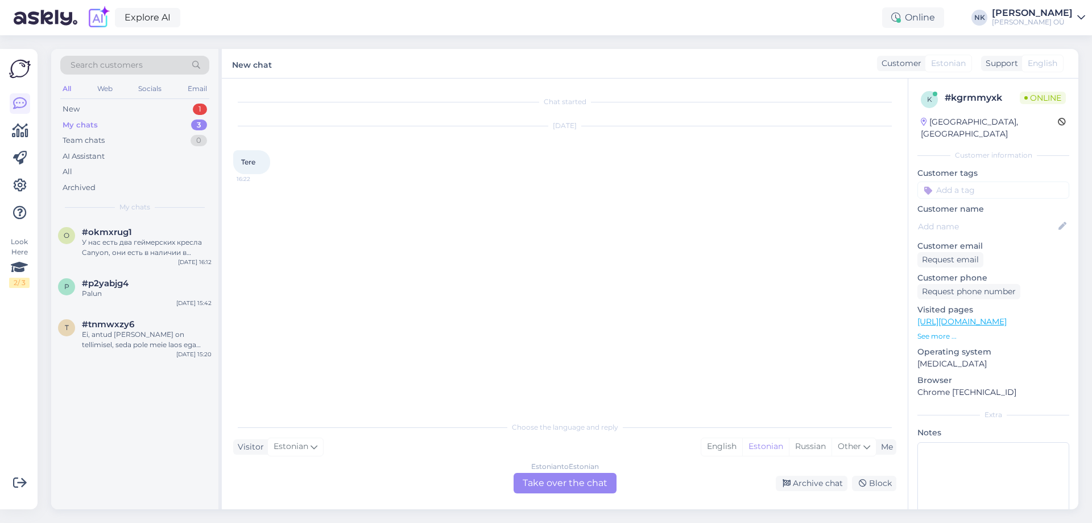
click at [555, 478] on div "Estonian to Estonian Take over the chat" at bounding box center [564, 483] width 103 height 20
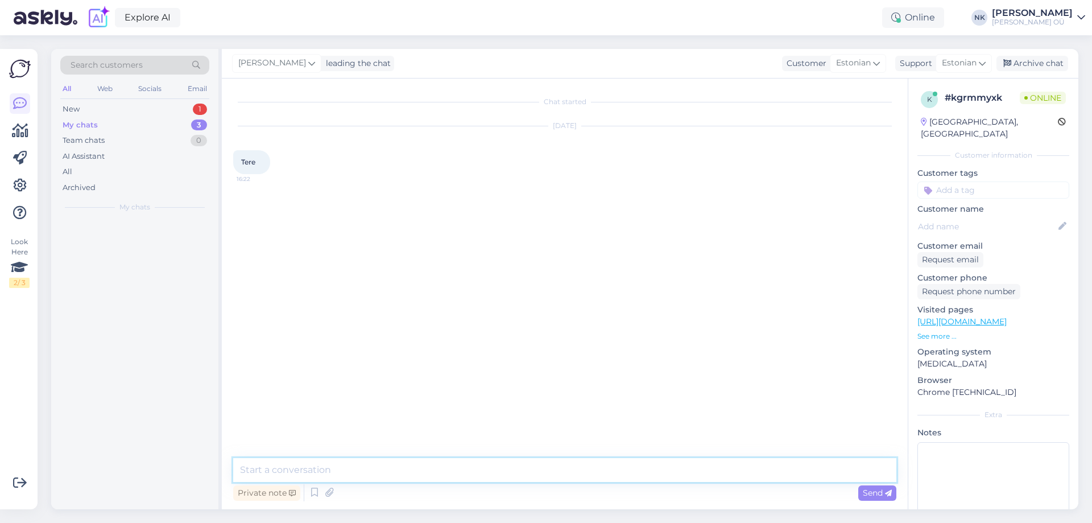
click at [513, 479] on textarea at bounding box center [564, 470] width 663 height 24
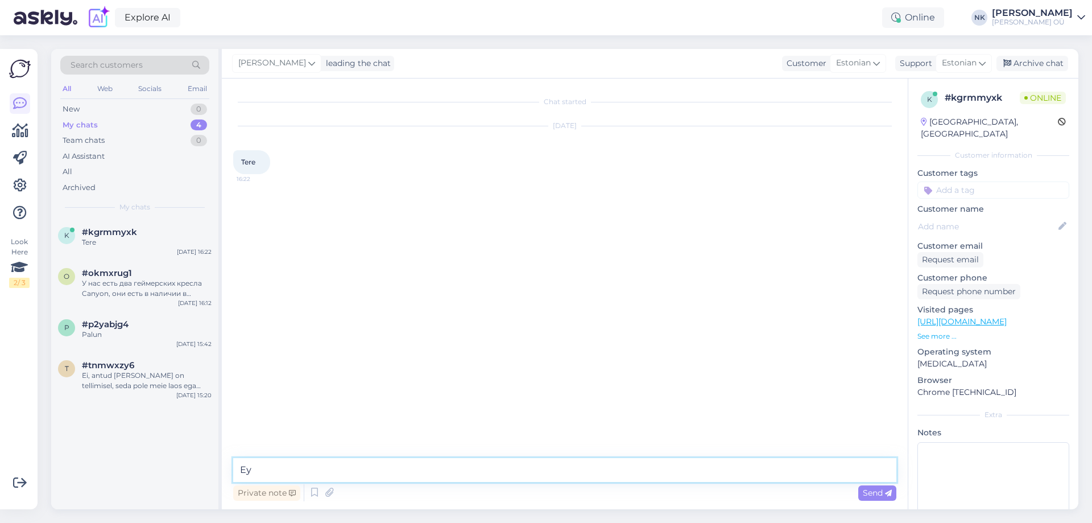
click at [510, 476] on textarea "Еу" at bounding box center [564, 470] width 663 height 24
type textarea "Tere! Kuidas saan aidata?"
click at [208, 283] on div "У нас есть два геймерских кресла Canyon, они есть в наличии в некоторых магазин…" at bounding box center [147, 288] width 130 height 20
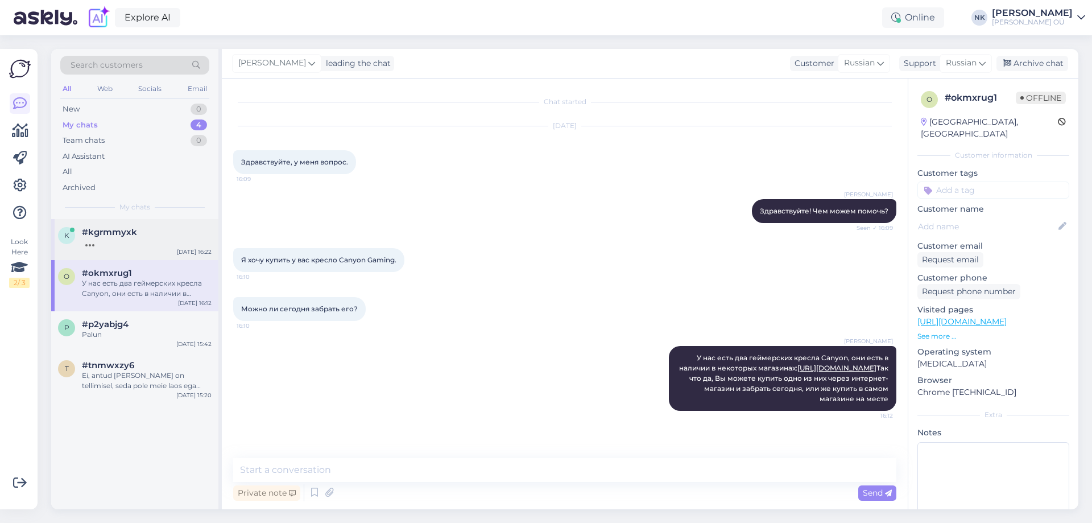
click at [161, 239] on div at bounding box center [147, 242] width 130 height 10
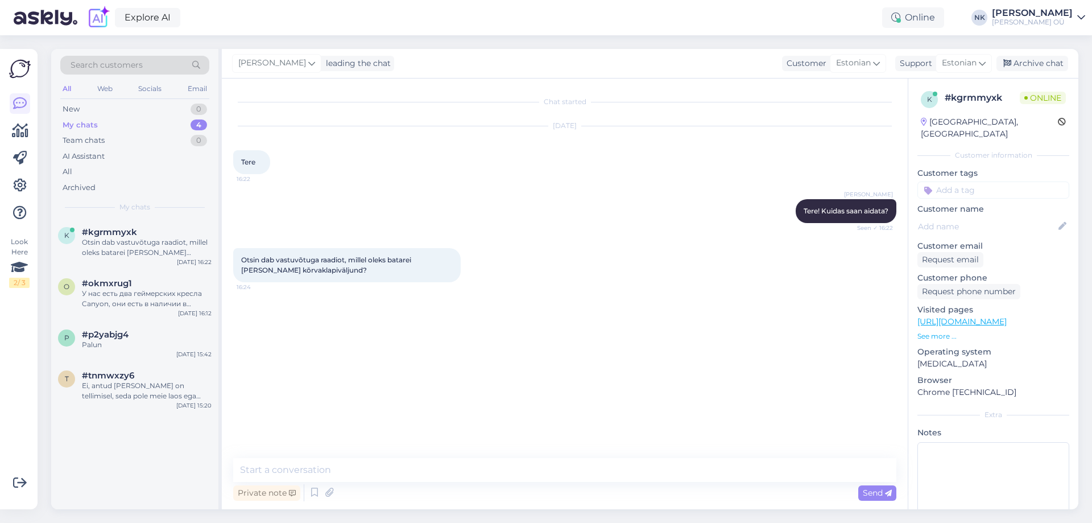
click at [995, 316] on link "[URL][DOMAIN_NAME]" at bounding box center [961, 321] width 89 height 10
click at [372, 472] on textarea at bounding box center [564, 470] width 663 height 24
paste textarea "[URL][DOMAIN_NAME]"
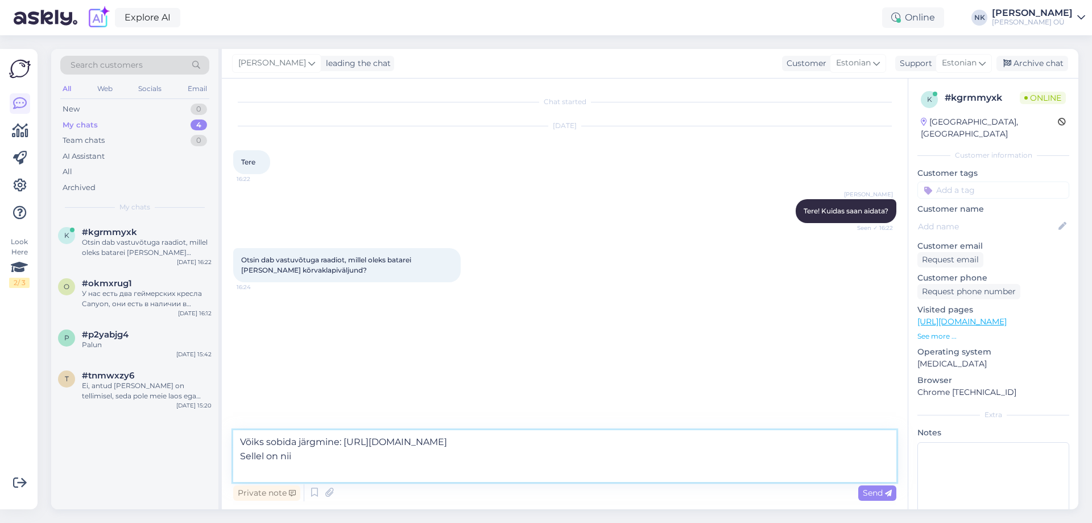
paste textarea "Patarei+võrgutoide"
click at [295, 471] on textarea "Võiks sobida järgmine: [URL][DOMAIN_NAME] Sellel on nii Patarei+võrgutoide" at bounding box center [564, 456] width 663 height 52
click at [440, 483] on div "Private note Send" at bounding box center [564, 493] width 663 height 22
drag, startPoint x: 444, startPoint y: 479, endPoint x: 449, endPoint y: 473, distance: 8.1
click at [449, 473] on textarea "Võiks sobida järgmine: [URL][DOMAIN_NAME] Sellel on nii patarei+võrgutoide" at bounding box center [564, 456] width 663 height 52
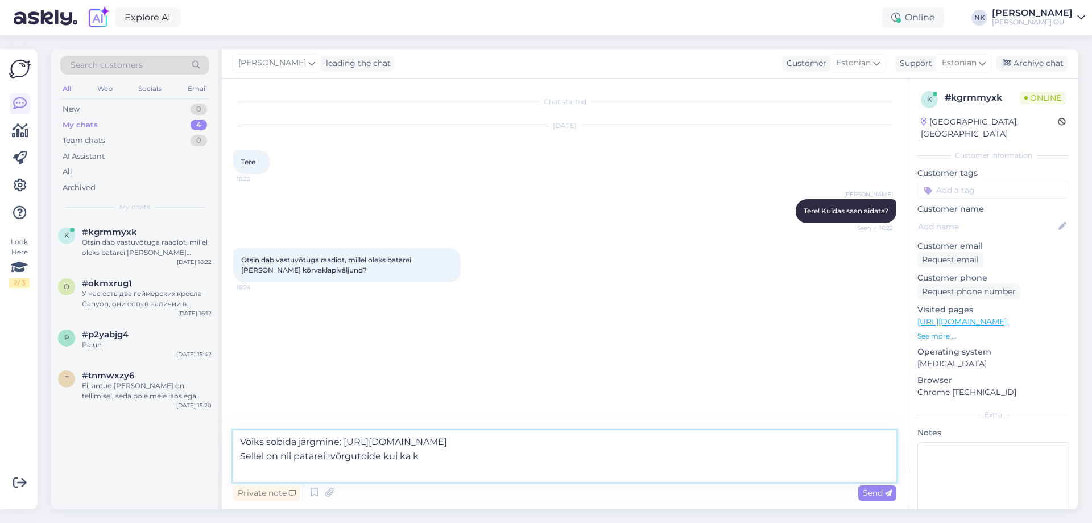
paste textarea "õrvaklappide väljund"
type textarea "Võiks sobida järgmine: [URL][DOMAIN_NAME] Sellel on nii patarei+võrgutoide kui …"
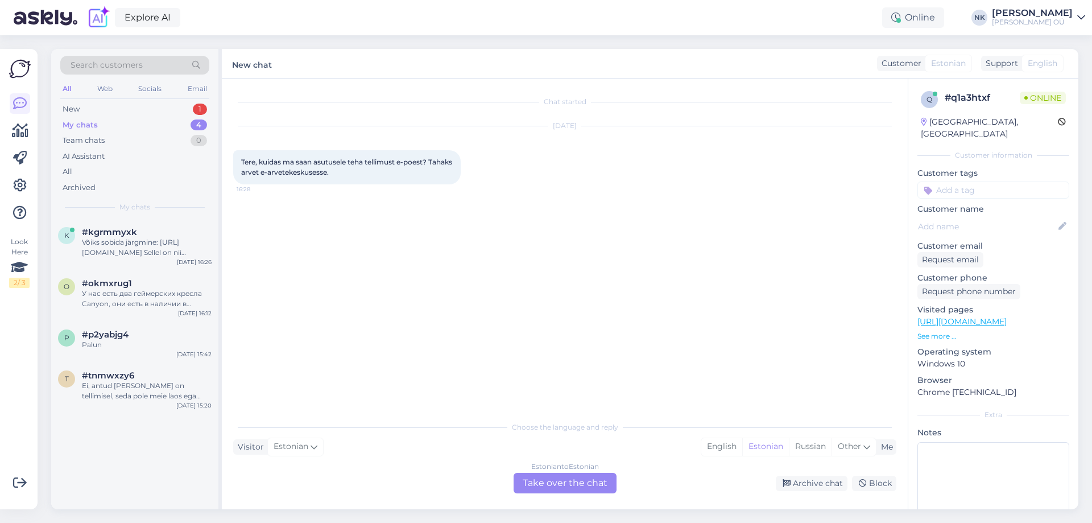
click at [563, 488] on div "Estonian to Estonian Take over the chat" at bounding box center [564, 483] width 103 height 20
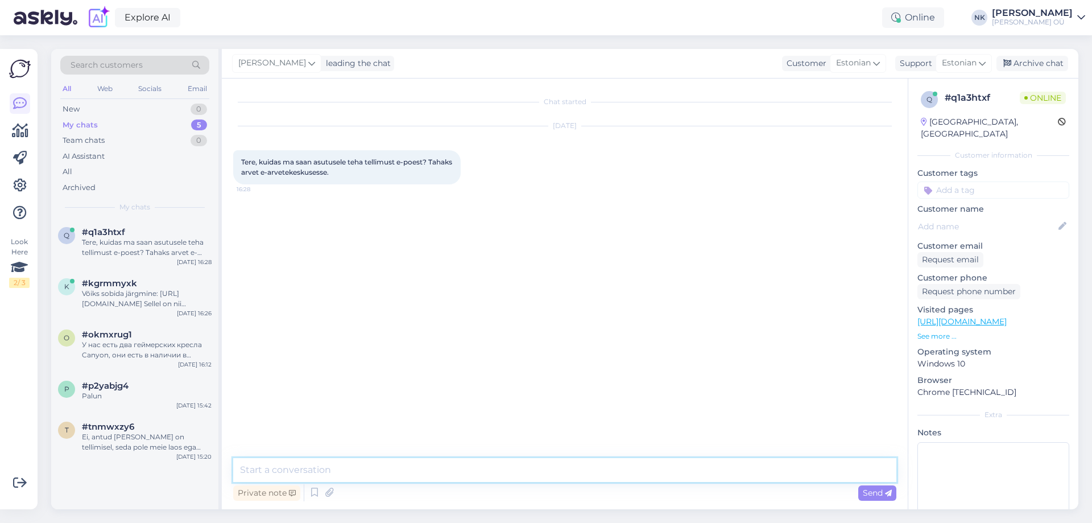
click at [561, 478] on textarea at bounding box center [564, 470] width 663 height 24
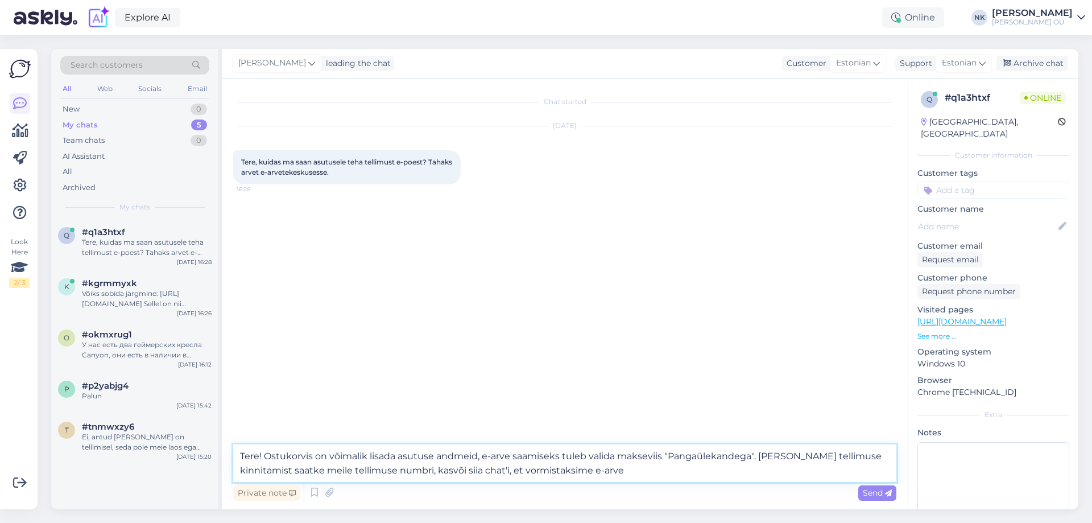
type textarea "Tere! Ostukorvis on võimalik lisada asutuse andmeid, e-arve saamiseks tuleb val…"
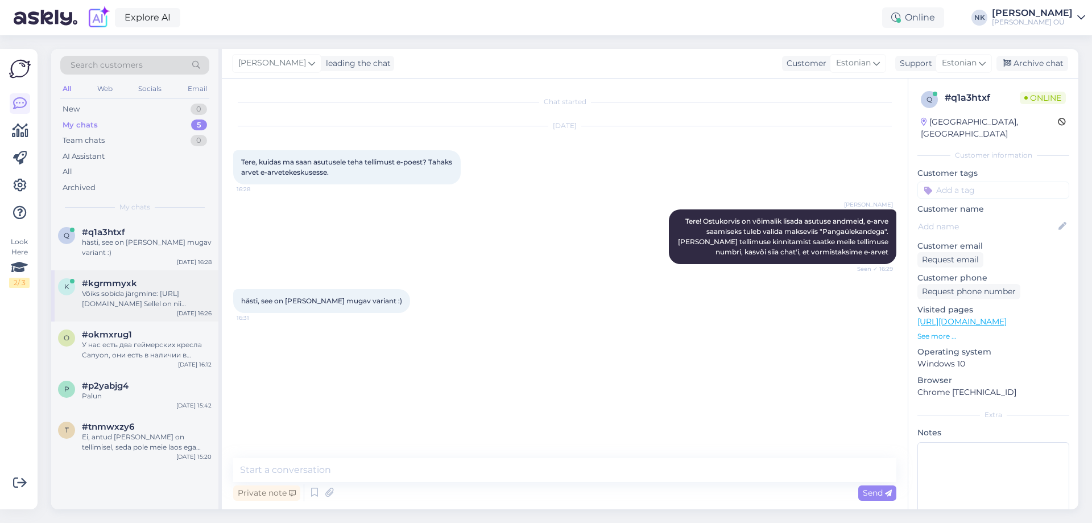
click at [145, 278] on div "#kgrmmyxk" at bounding box center [147, 283] width 130 height 10
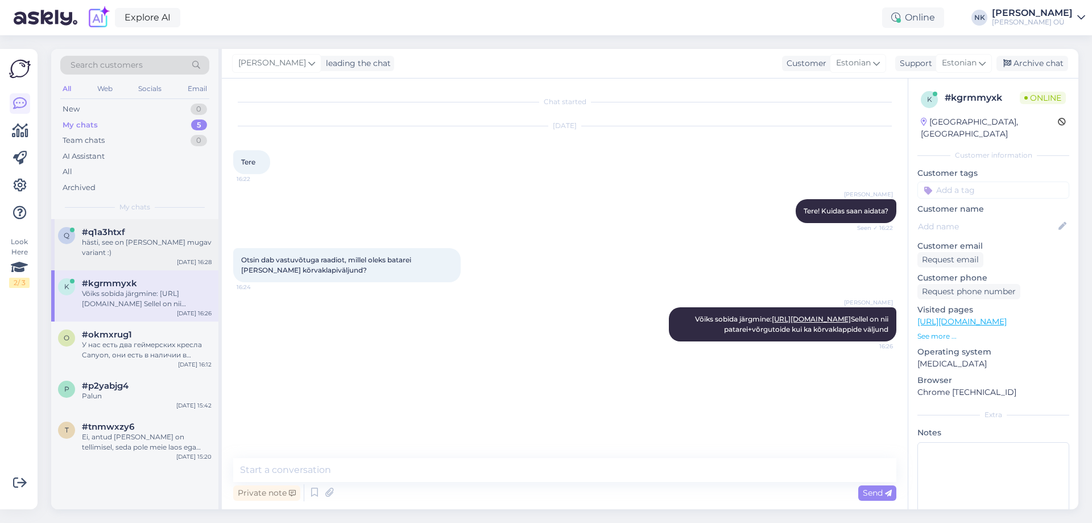
click at [148, 233] on div "#q1a3htxf" at bounding box center [147, 232] width 130 height 10
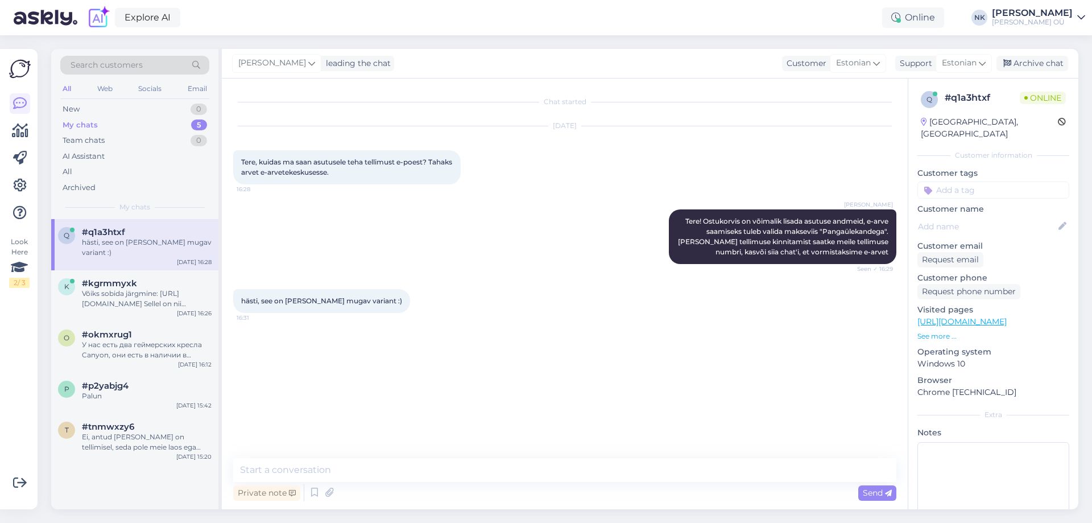
click at [512, 518] on div "Search customers All Web Socials Email New 0 My chats 5 Team chats 0 AI Assista…" at bounding box center [567, 278] width 1047 height 487
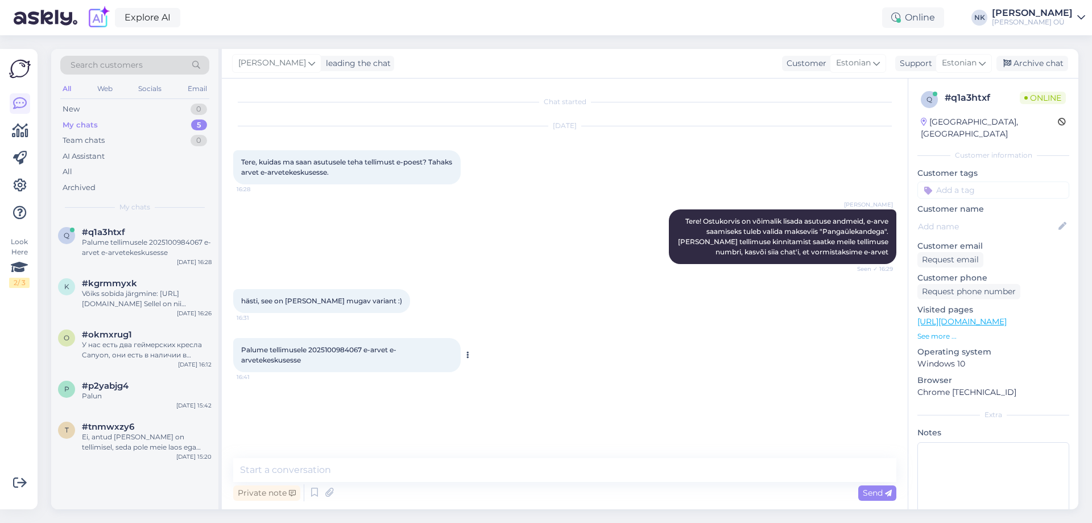
click at [359, 346] on span "Palume tellimusele 2025100984067 e-arvet e-arvetekeskusesse" at bounding box center [318, 354] width 155 height 19
copy span "2025100984067"
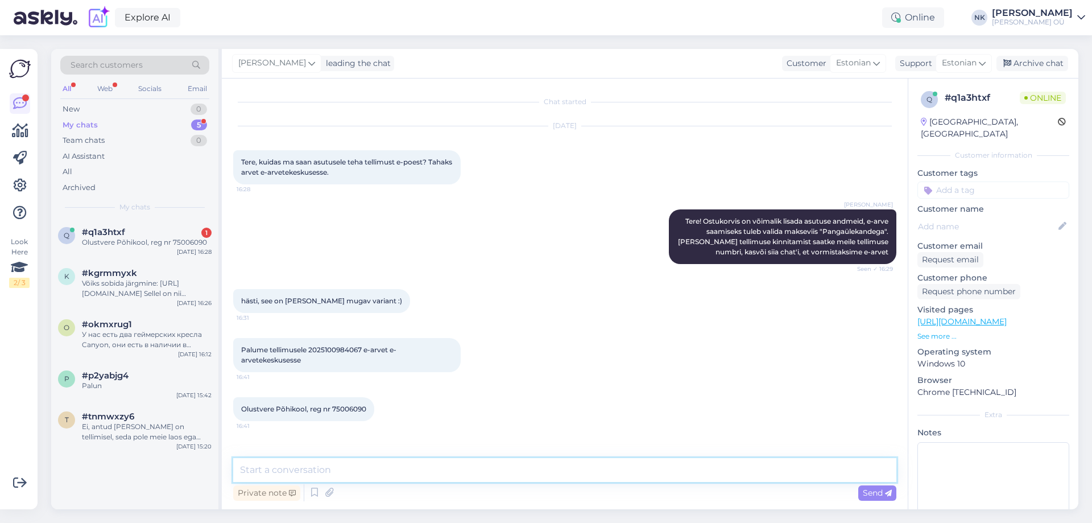
click at [483, 463] on textarea at bounding box center [564, 470] width 663 height 24
drag, startPoint x: 442, startPoint y: 467, endPoint x: 270, endPoint y: 476, distance: 172.5
click at [270, 476] on textarea "Aitäh! Tellimust saadetakse välja pärast" at bounding box center [564, 470] width 663 height 24
type textarea "Aitäh! E-arvet väljastatakse lähiajal"
click at [446, 467] on textarea at bounding box center [564, 470] width 663 height 24
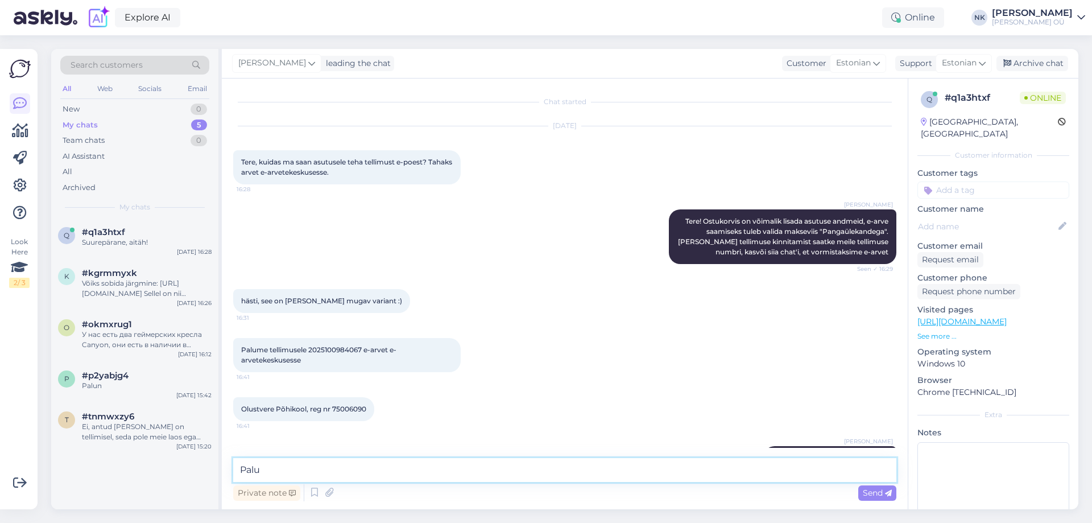
type textarea "Palun"
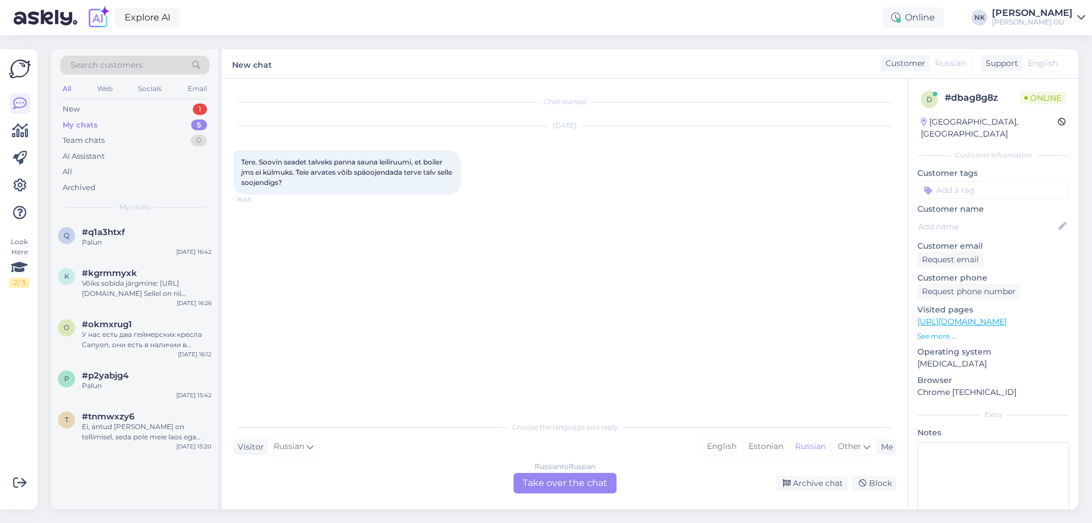
click at [994, 316] on link "[URL][DOMAIN_NAME]" at bounding box center [961, 321] width 89 height 10
drag, startPoint x: 313, startPoint y: 182, endPoint x: 238, endPoint y: 155, distance: 79.7
click at [238, 155] on div "Tere. Soovin seadet talveks panna sauna leiliruumi, et boiler jms ei külmuks. T…" at bounding box center [346, 172] width 227 height 44
copy span "Tere. Soovin seadet talveks panna sauna leiliruumi, et boiler jms ei külmuks. T…"
click at [553, 196] on div "[DATE] Tere. Soovin seadet talveks panna sauna leiliruumi, et boiler jms ei kül…" at bounding box center [564, 160] width 663 height 93
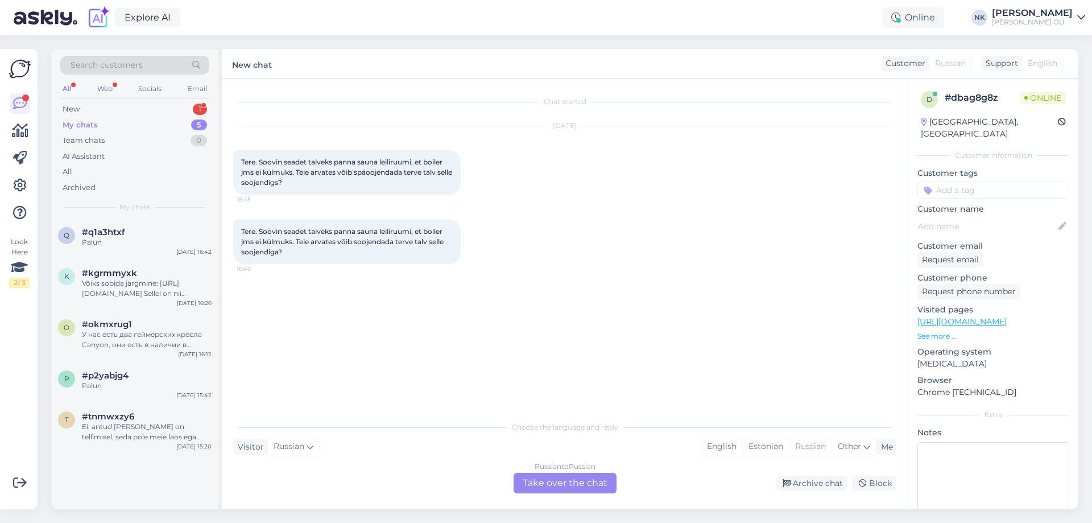
click at [559, 473] on div "Russian to Russian Take over the chat" at bounding box center [564, 483] width 103 height 20
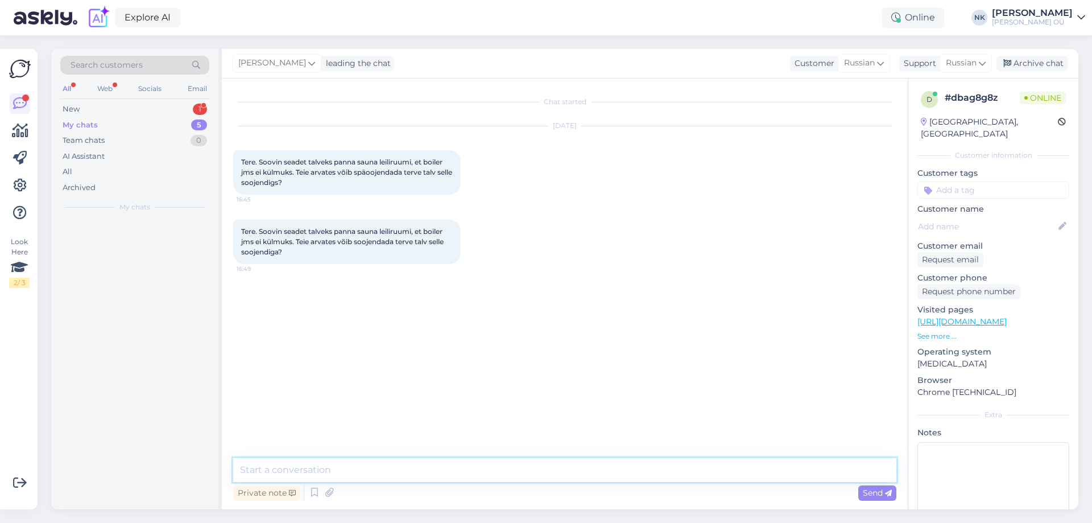
click at [484, 462] on textarea at bounding box center [564, 470] width 663 height 24
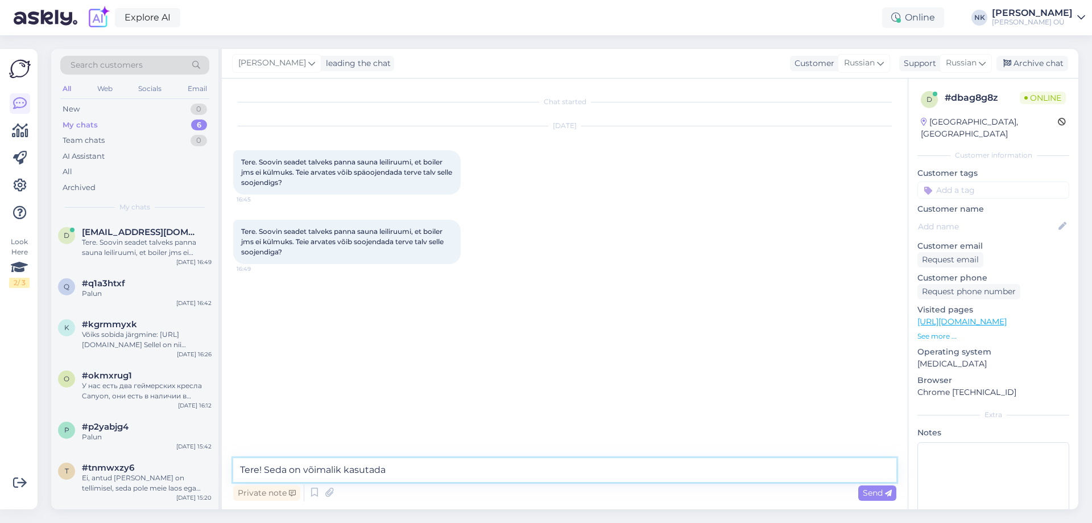
click at [430, 478] on textarea "Tere! Seda on võimalik kasutada" at bounding box center [564, 470] width 663 height 24
paste textarea "2m"
click at [727, 470] on textarea "Tere! Seda on võimalik kasutada kuni 30 2m soojendamiseks, eeldusel et ruum on …" at bounding box center [564, 470] width 663 height 24
click at [676, 474] on textarea "Tere! Seda on võimalik kasutada kuni 30 2m soojendamiseks, eeldusel et ruum on …" at bounding box center [564, 470] width 663 height 24
type textarea "Tere! Seda on võimalik kasutada kuni 30 2m soojendamiseks, eeldusel et ruum on …"
